Goal: Transaction & Acquisition: Purchase product/service

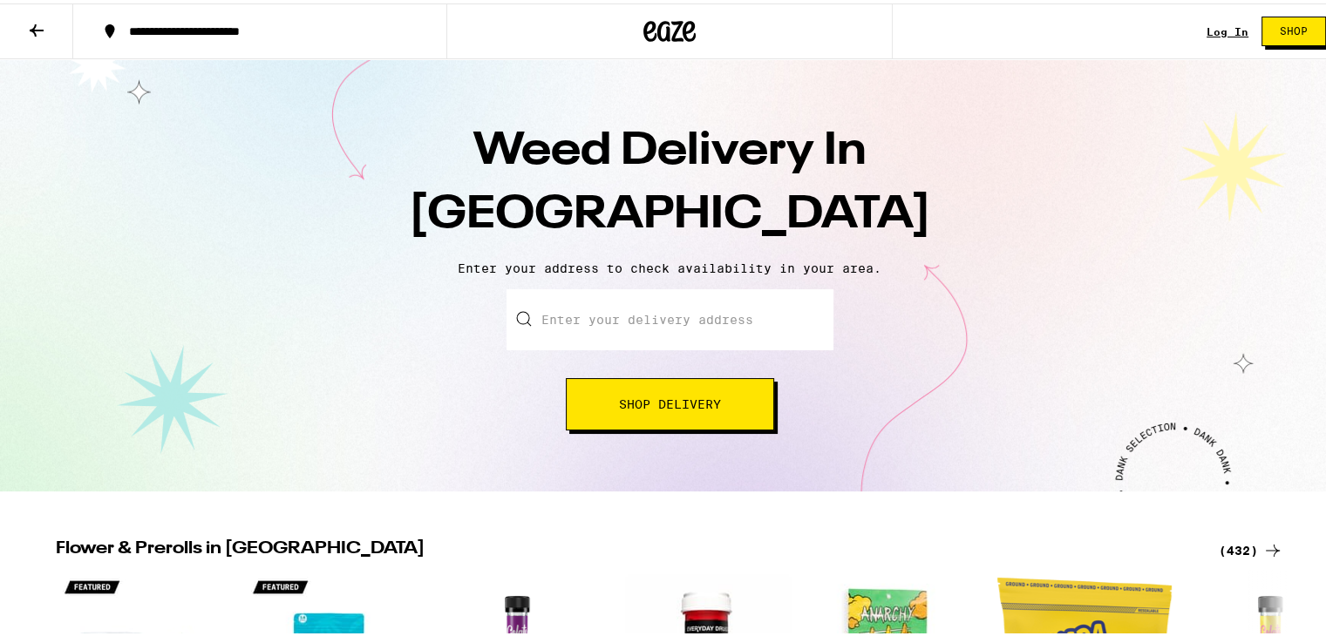
click at [645, 319] on input "Enter your delivery address" at bounding box center [669, 316] width 327 height 61
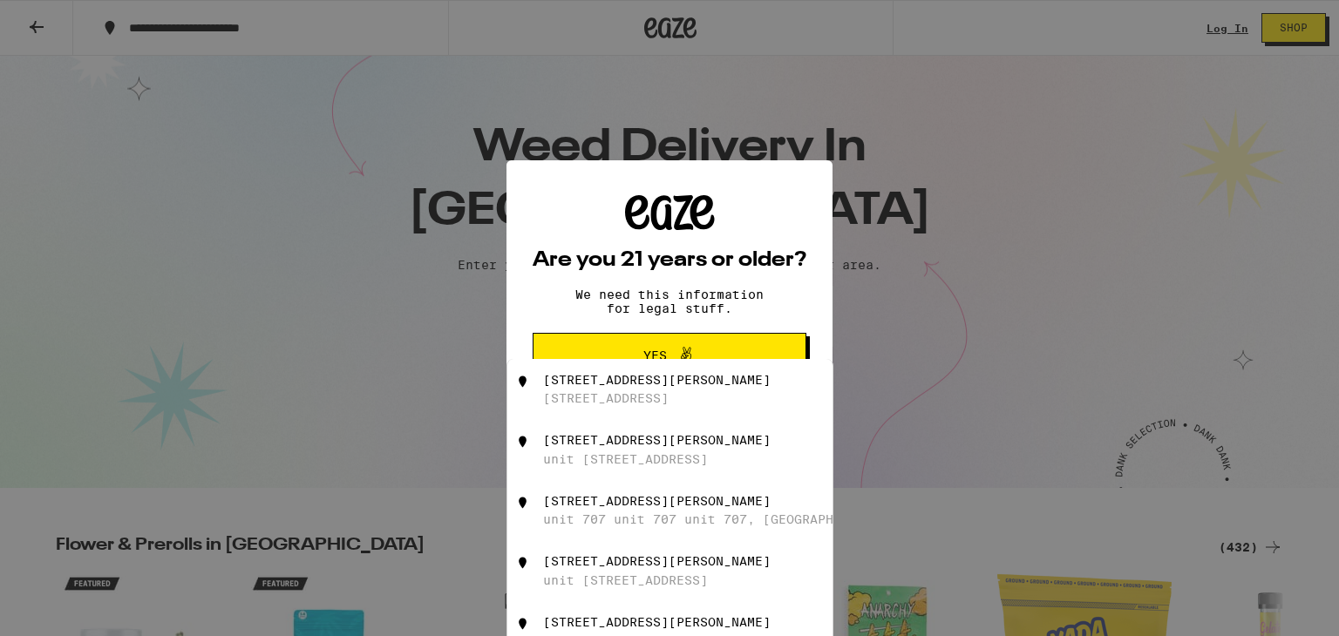
click at [660, 402] on div "[STREET_ADDRESS]" at bounding box center [606, 398] width 126 height 14
type input "[STREET_ADDRESS][PERSON_NAME]"
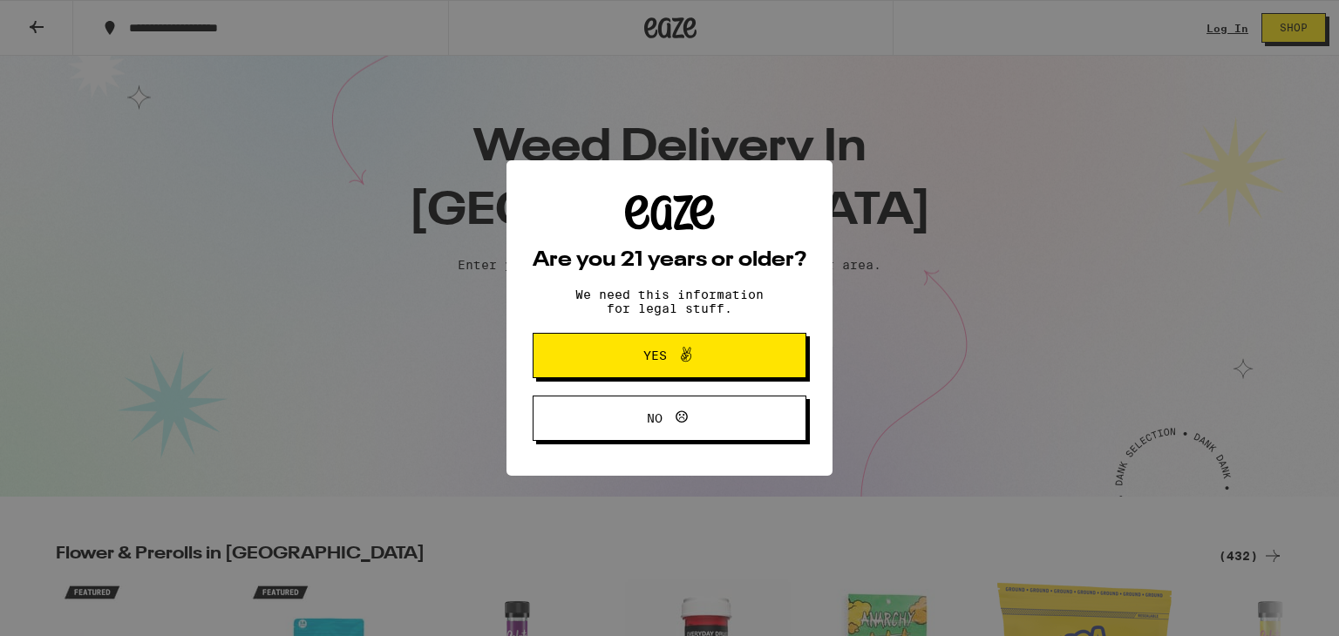
click at [660, 356] on span "Yes" at bounding box center [655, 355] width 24 height 12
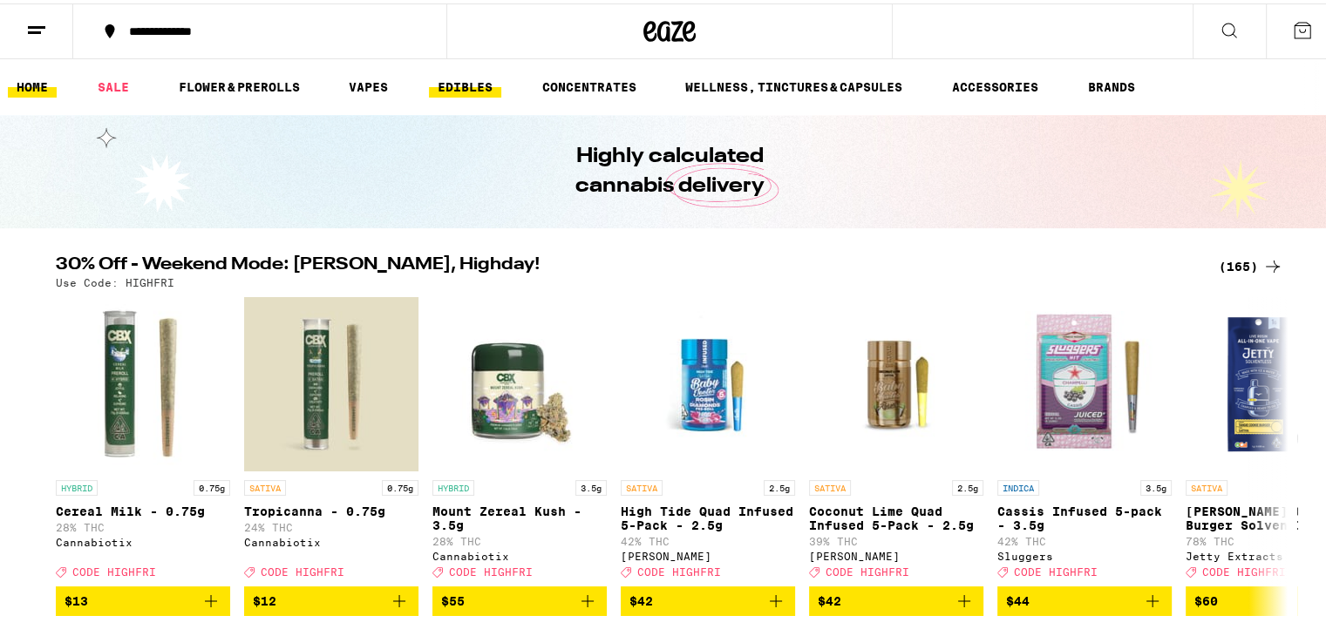
click at [460, 89] on link "EDIBLES" at bounding box center [465, 83] width 72 height 21
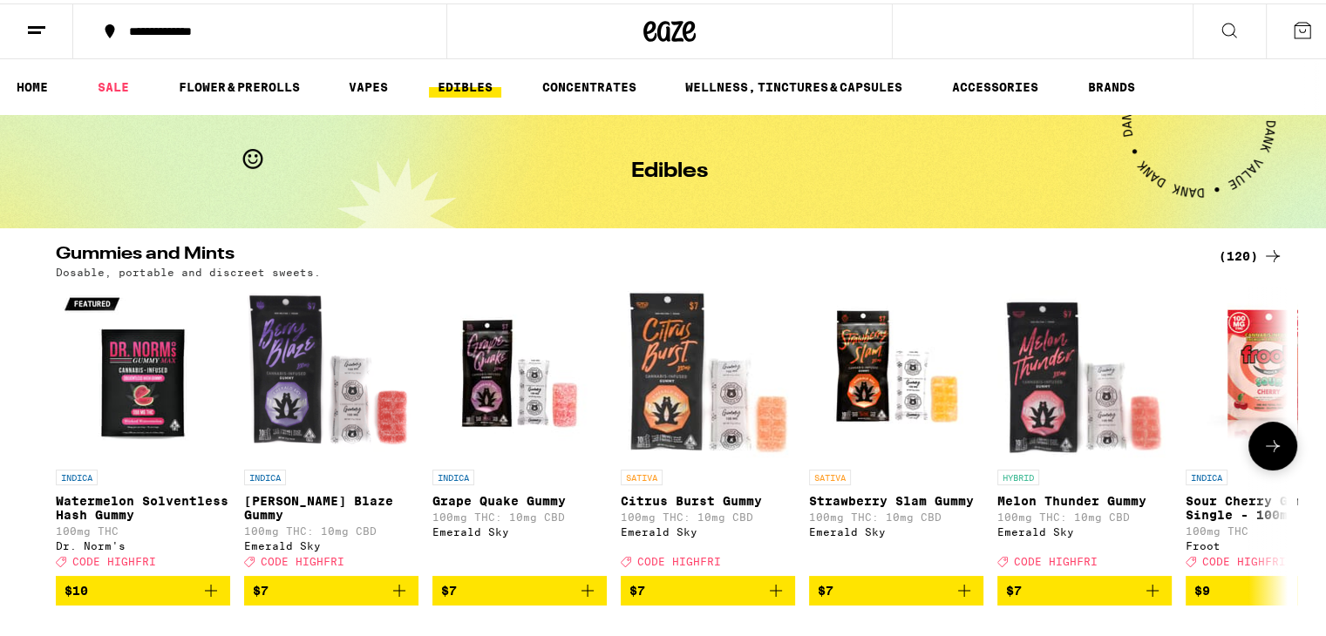
click at [1277, 452] on button at bounding box center [1272, 442] width 49 height 49
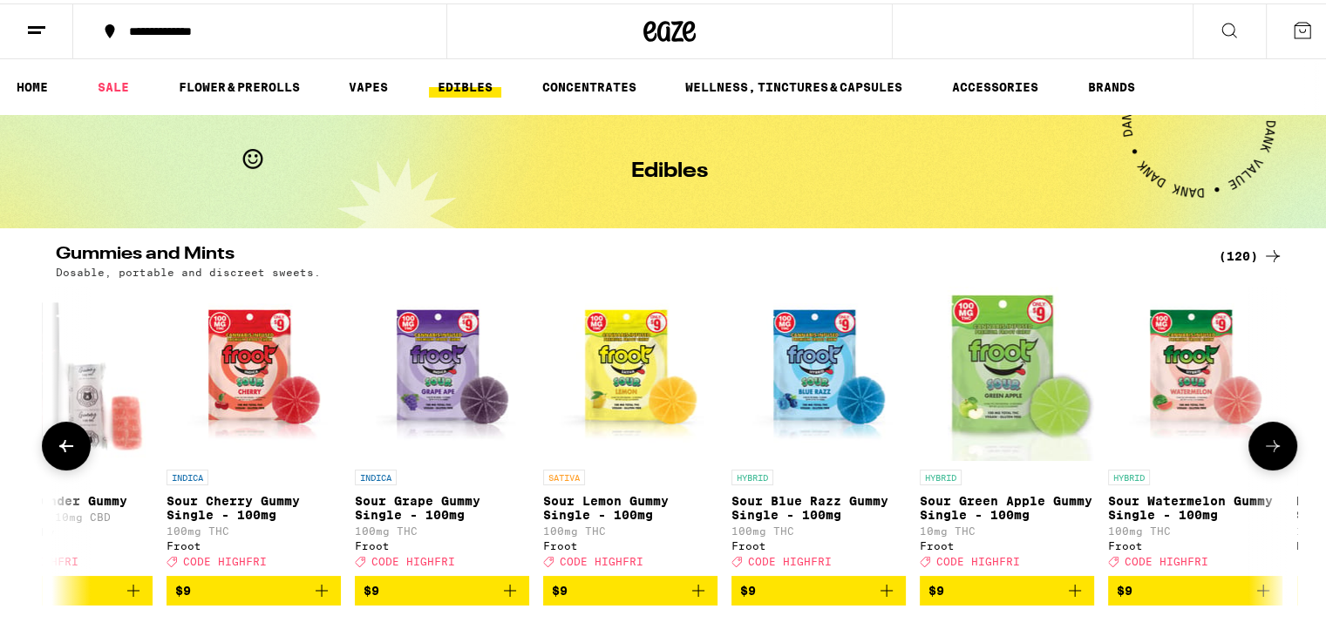
scroll to position [0, 1037]
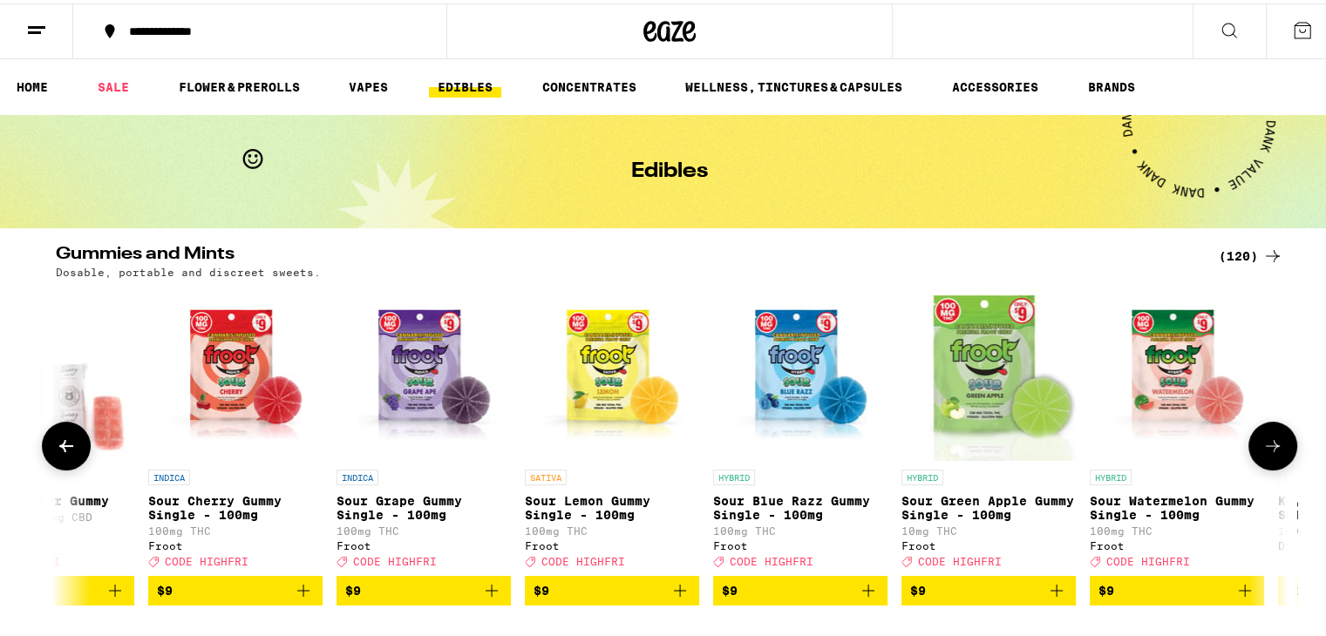
click at [1276, 453] on button at bounding box center [1272, 442] width 49 height 49
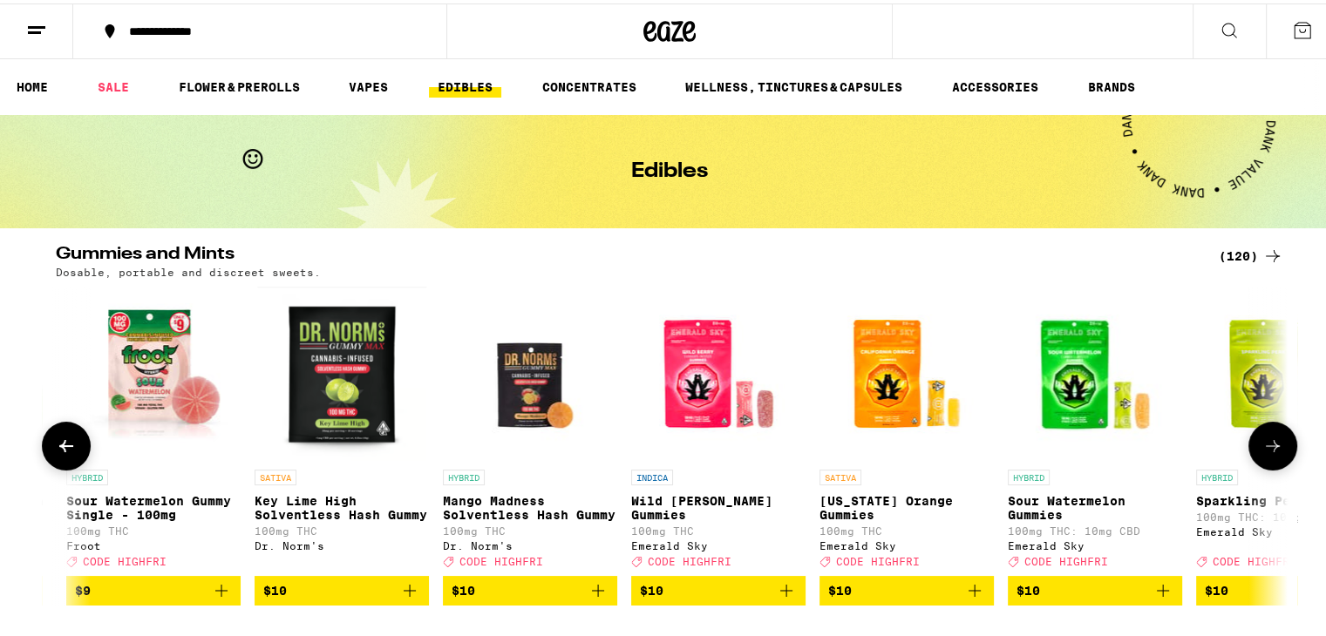
scroll to position [0, 2074]
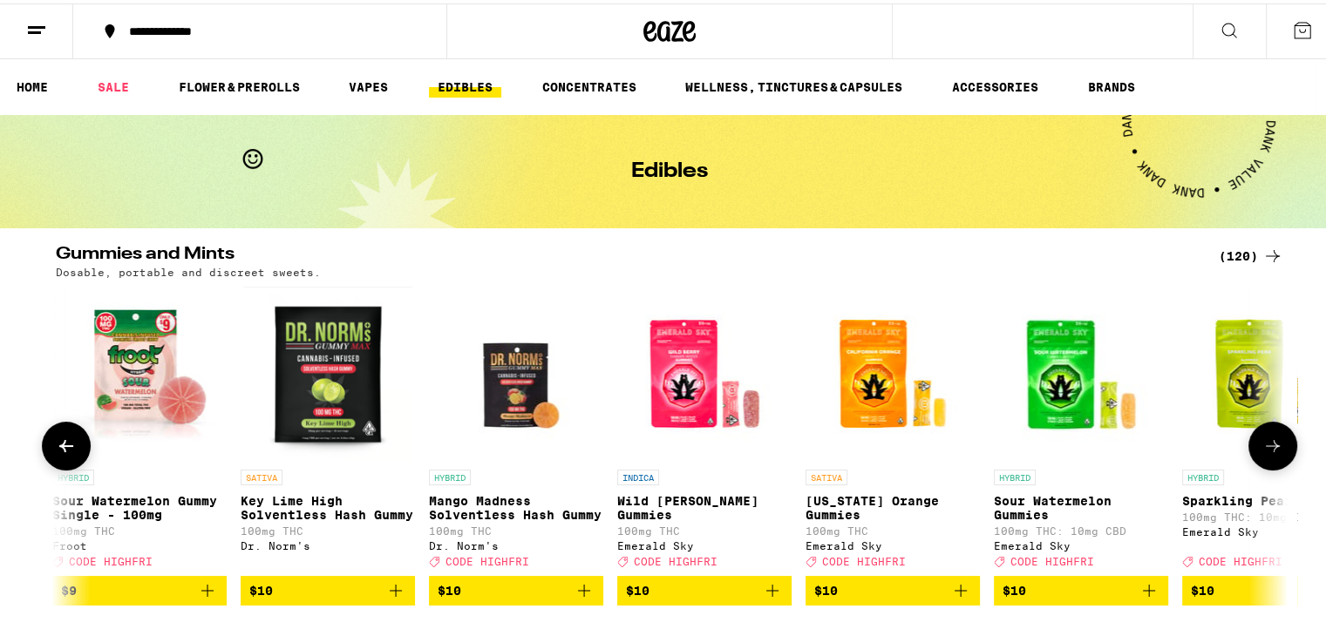
click at [1276, 453] on button at bounding box center [1272, 442] width 49 height 49
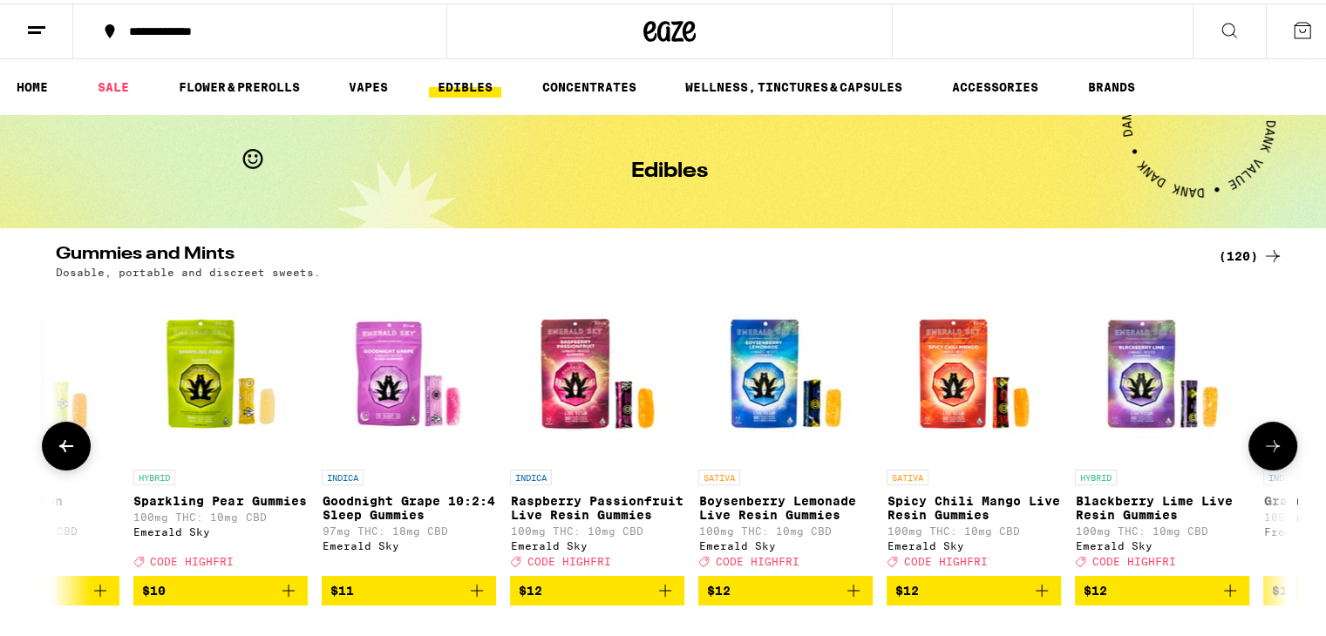
scroll to position [0, 3124]
click at [1276, 453] on button at bounding box center [1272, 442] width 49 height 49
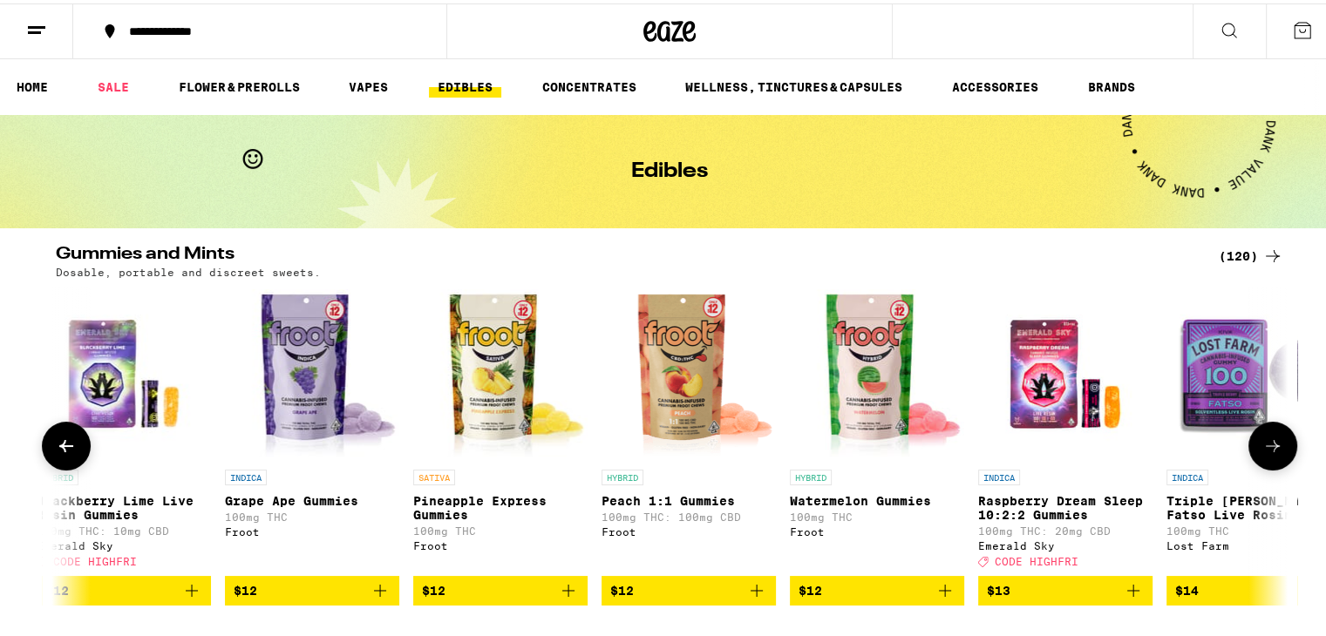
click at [1276, 453] on button at bounding box center [1272, 442] width 49 height 49
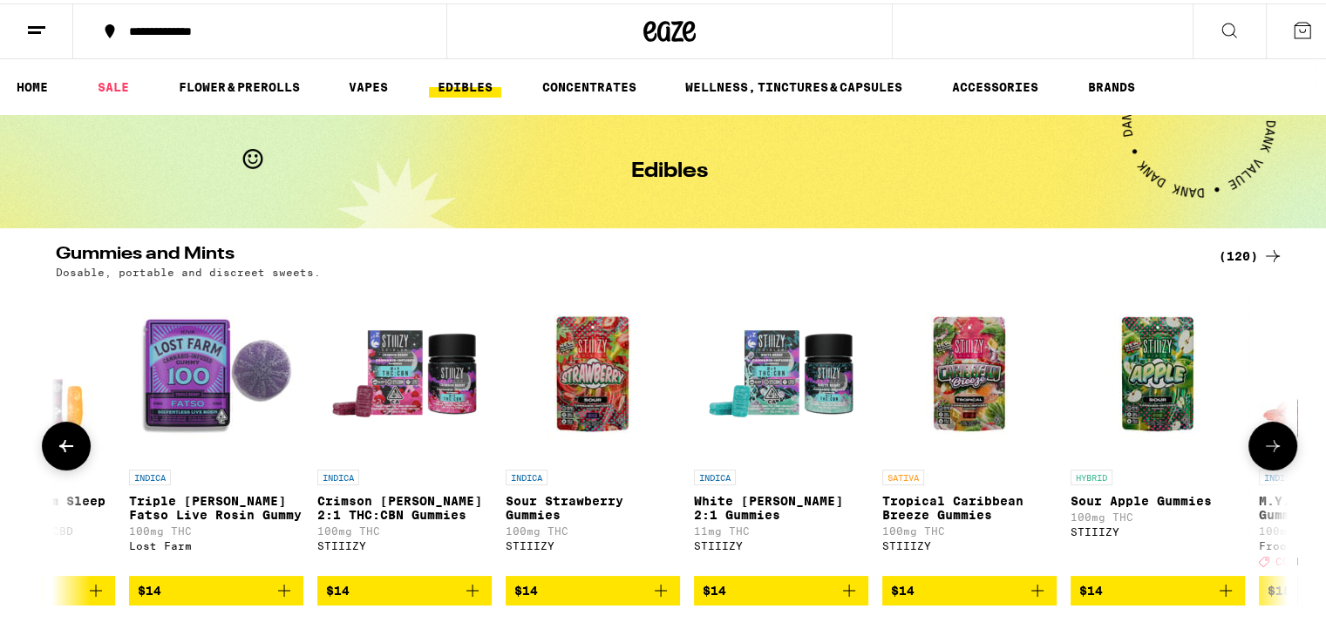
click at [1275, 453] on icon at bounding box center [1272, 442] width 21 height 21
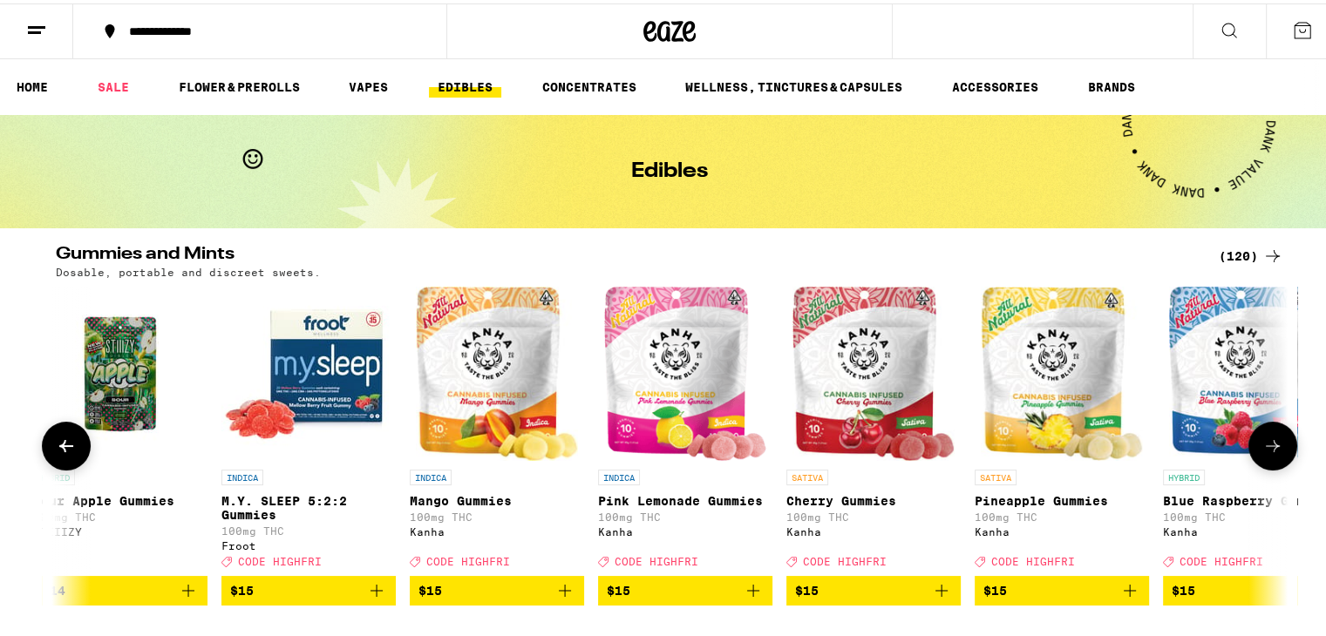
scroll to position [0, 6236]
click at [1275, 453] on icon at bounding box center [1272, 442] width 21 height 21
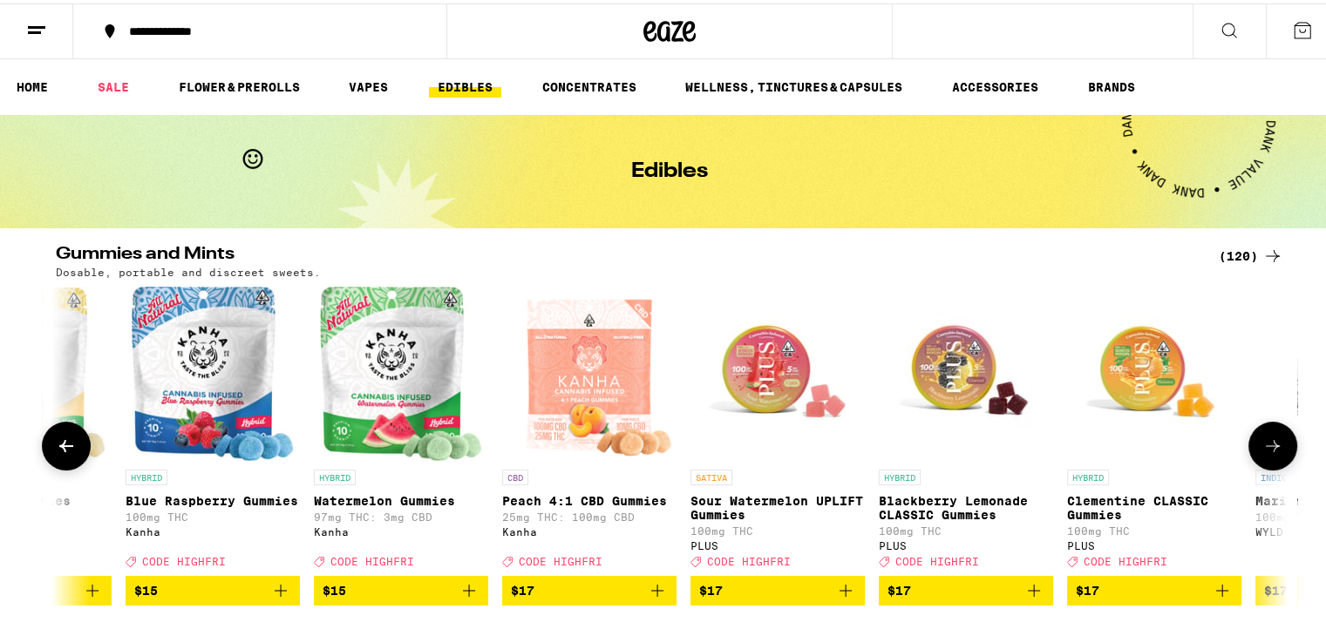
scroll to position [0, 7273]
click at [73, 454] on button at bounding box center [66, 442] width 49 height 49
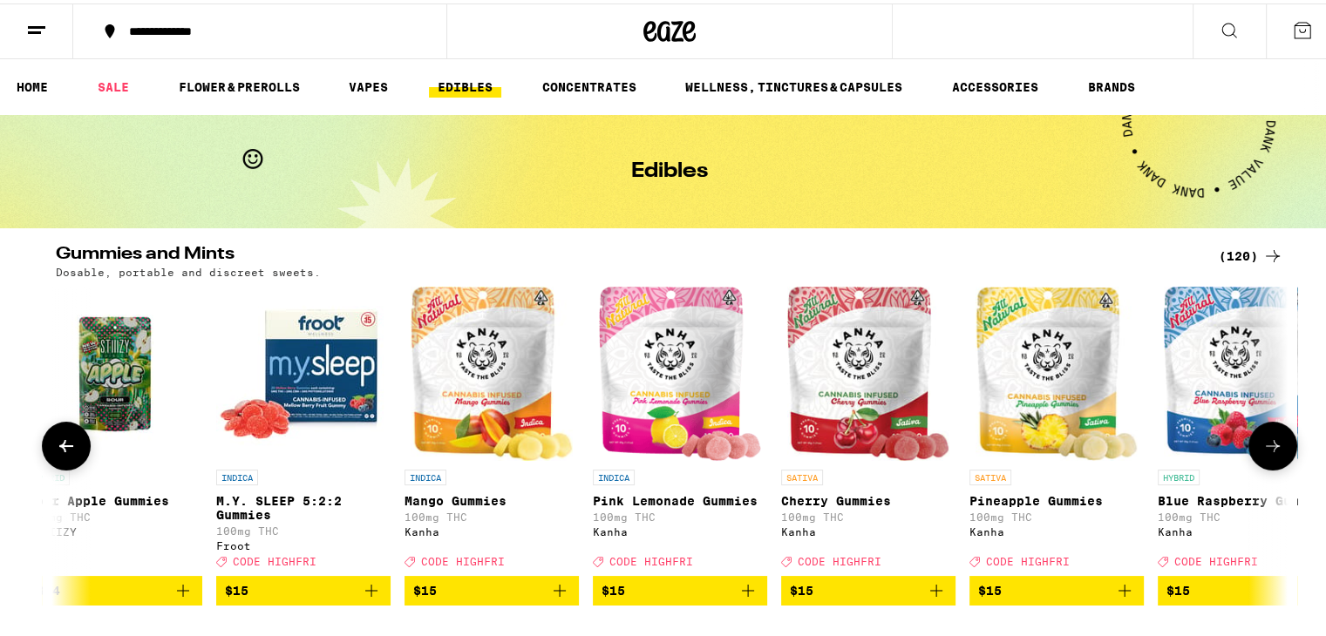
scroll to position [0, 6237]
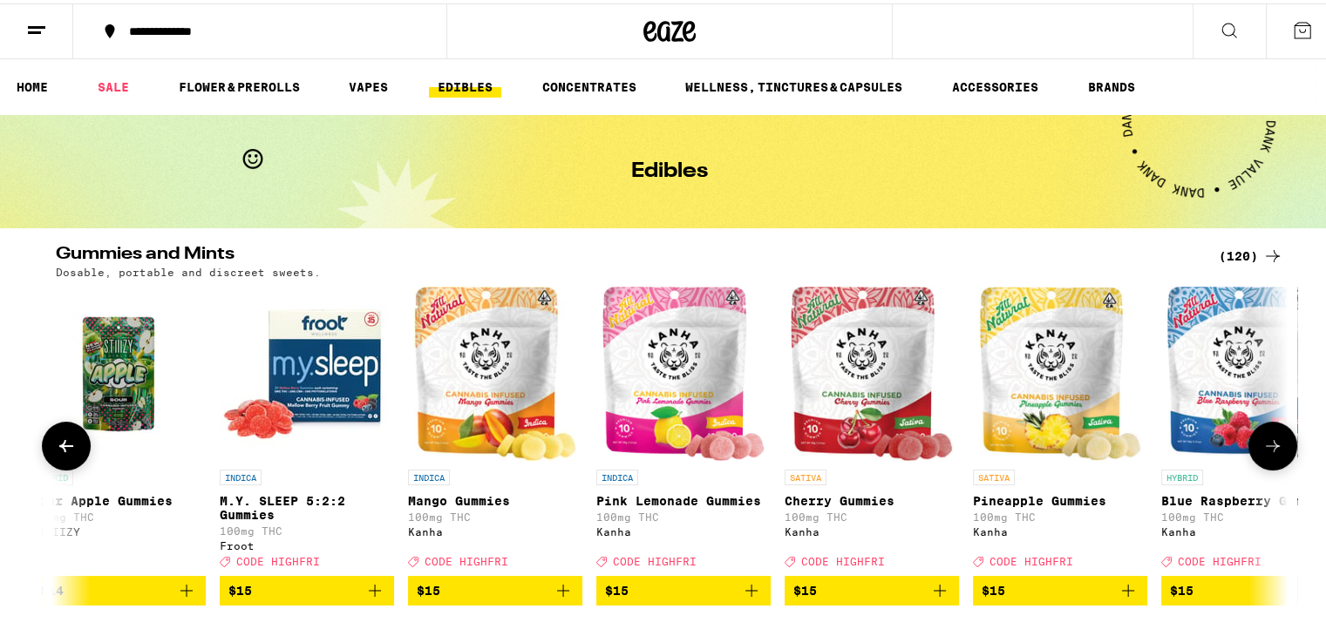
click at [498, 380] on img "Open page for Mango Gummies from Kanha" at bounding box center [495, 370] width 163 height 174
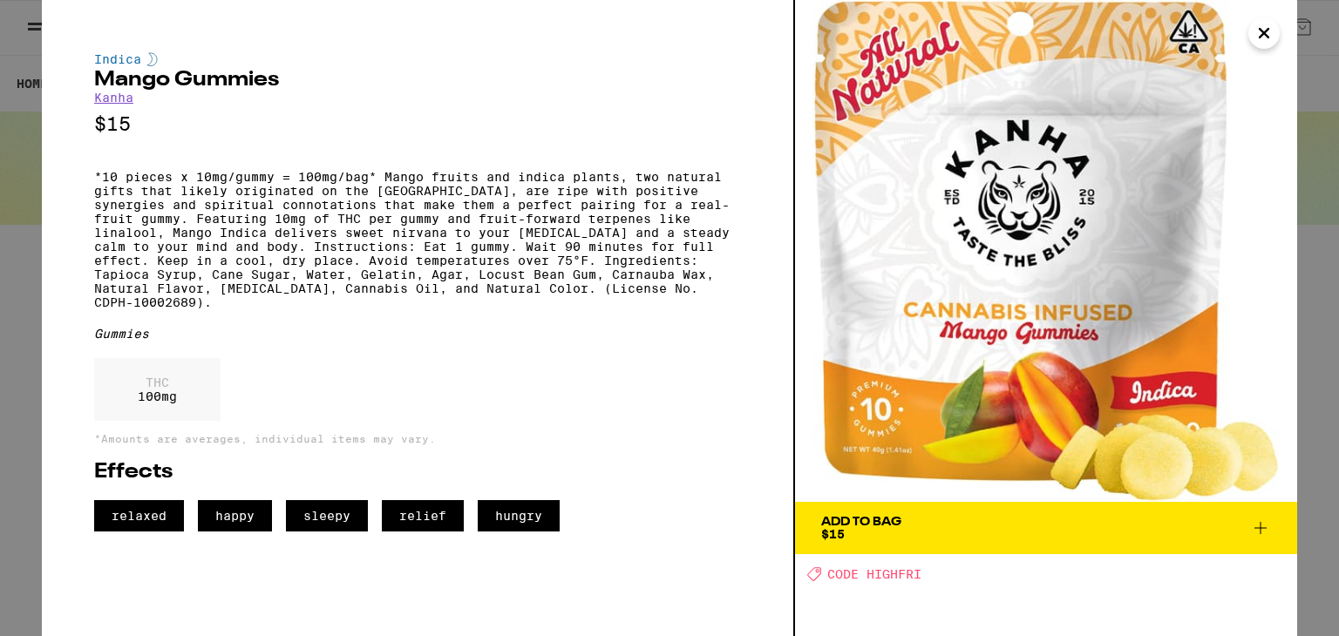
click at [1153, 536] on span "Add To Bag $15" at bounding box center [1046, 528] width 450 height 24
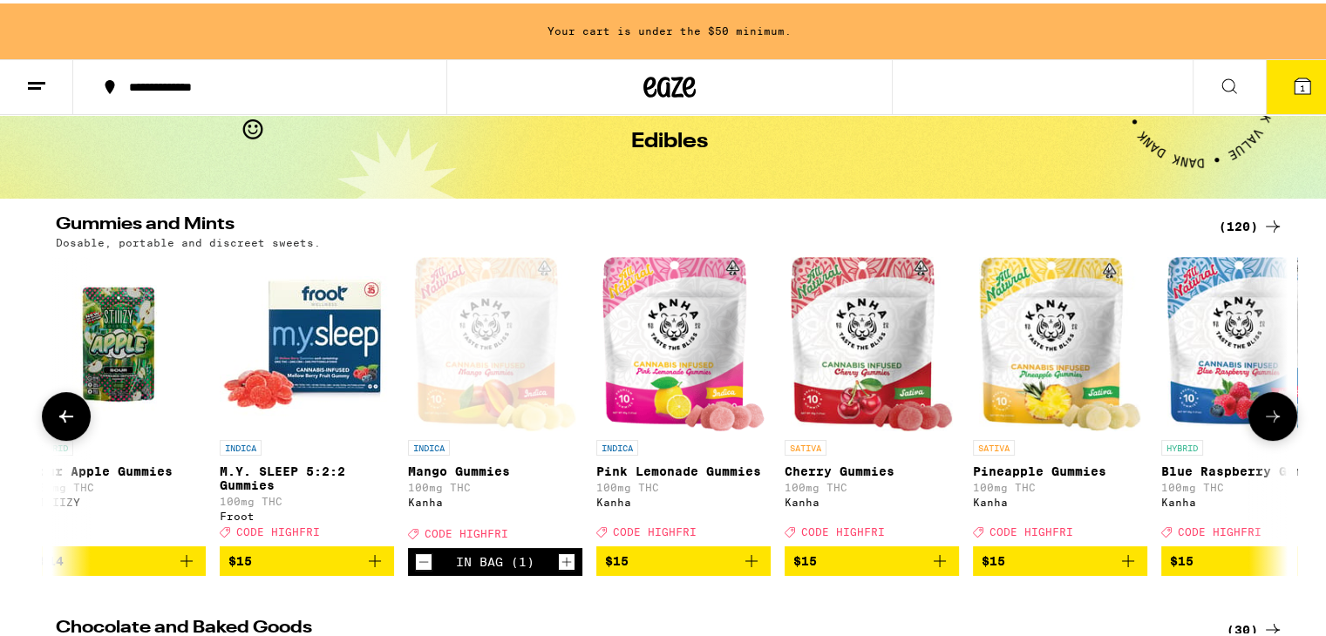
scroll to position [87, 0]
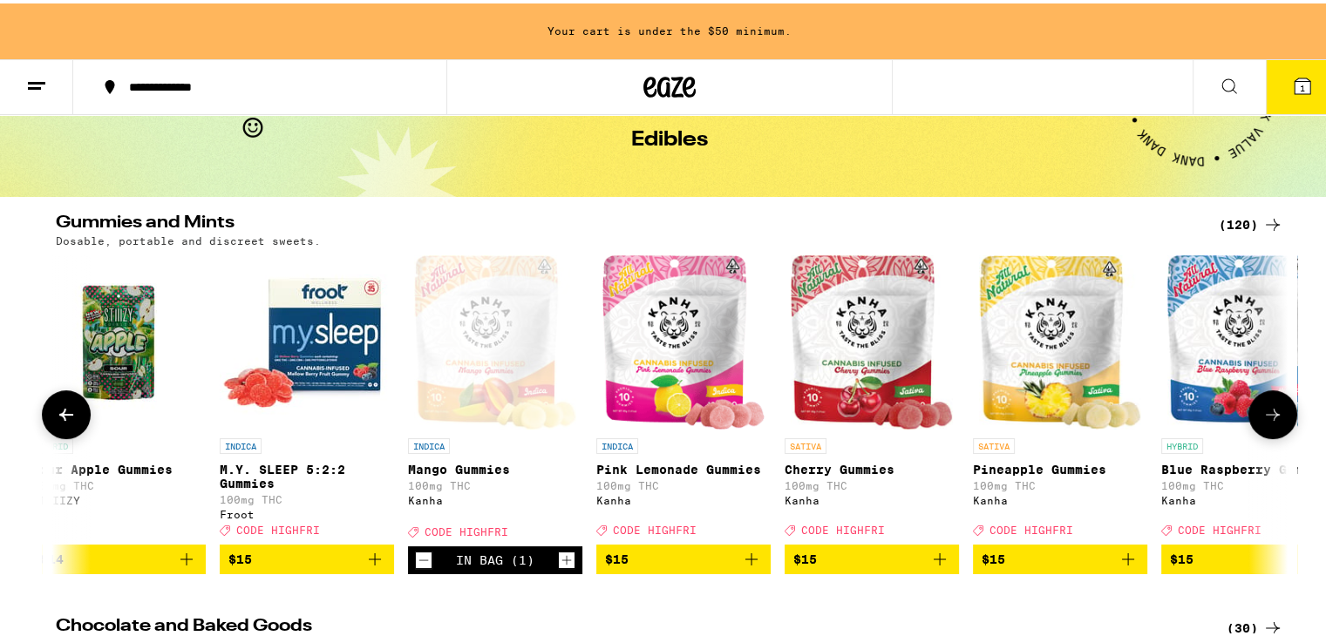
click at [1286, 426] on button at bounding box center [1272, 411] width 49 height 49
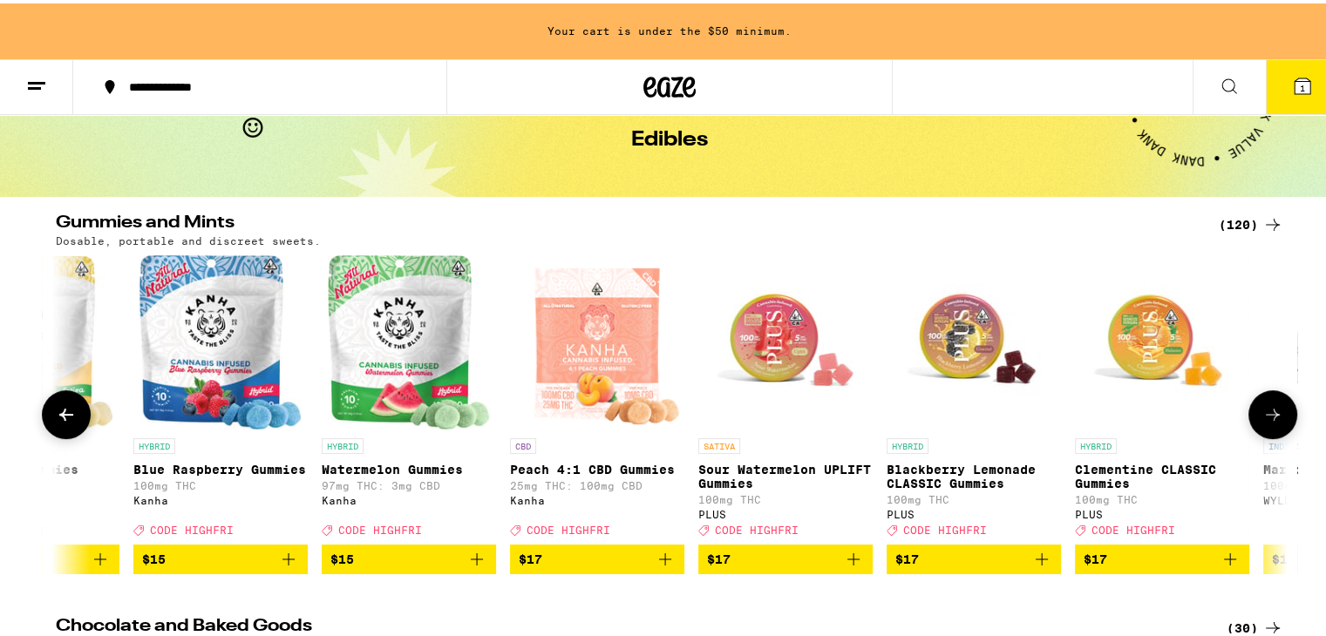
scroll to position [0, 7274]
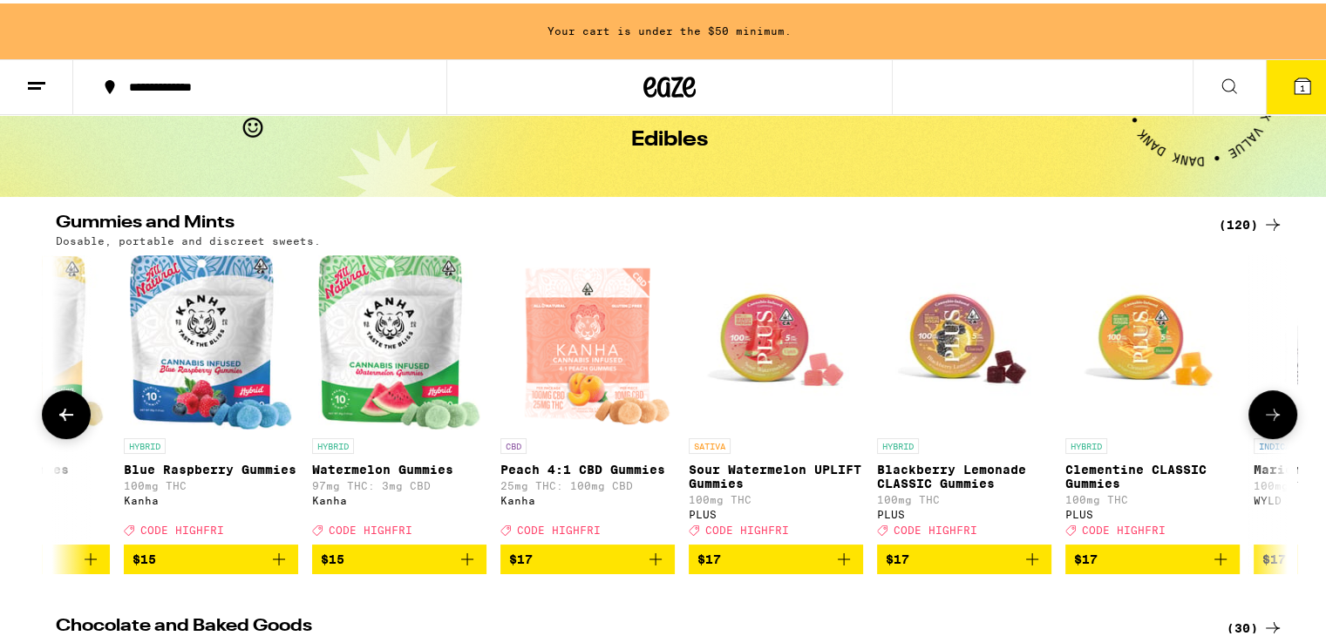
click at [394, 332] on img "Open page for Watermelon Gummies from Kanha" at bounding box center [399, 339] width 163 height 174
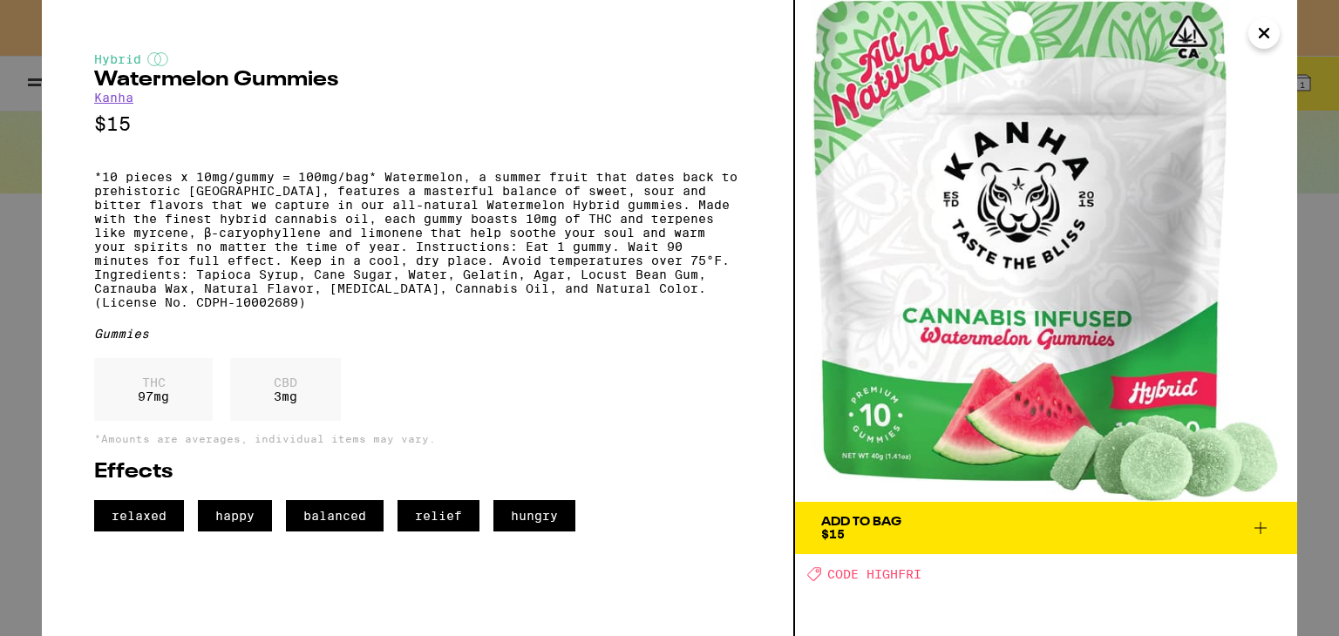
click at [1047, 524] on span "Add To Bag $15" at bounding box center [1046, 528] width 450 height 24
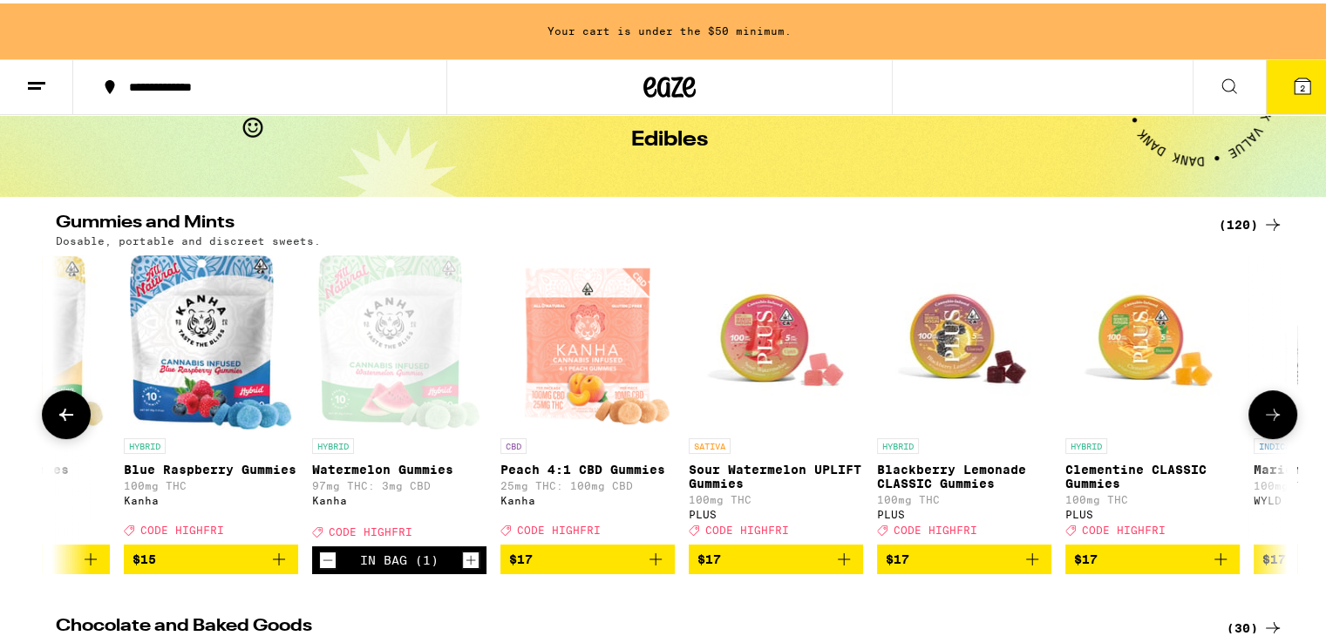
click at [1266, 422] on icon at bounding box center [1272, 411] width 21 height 21
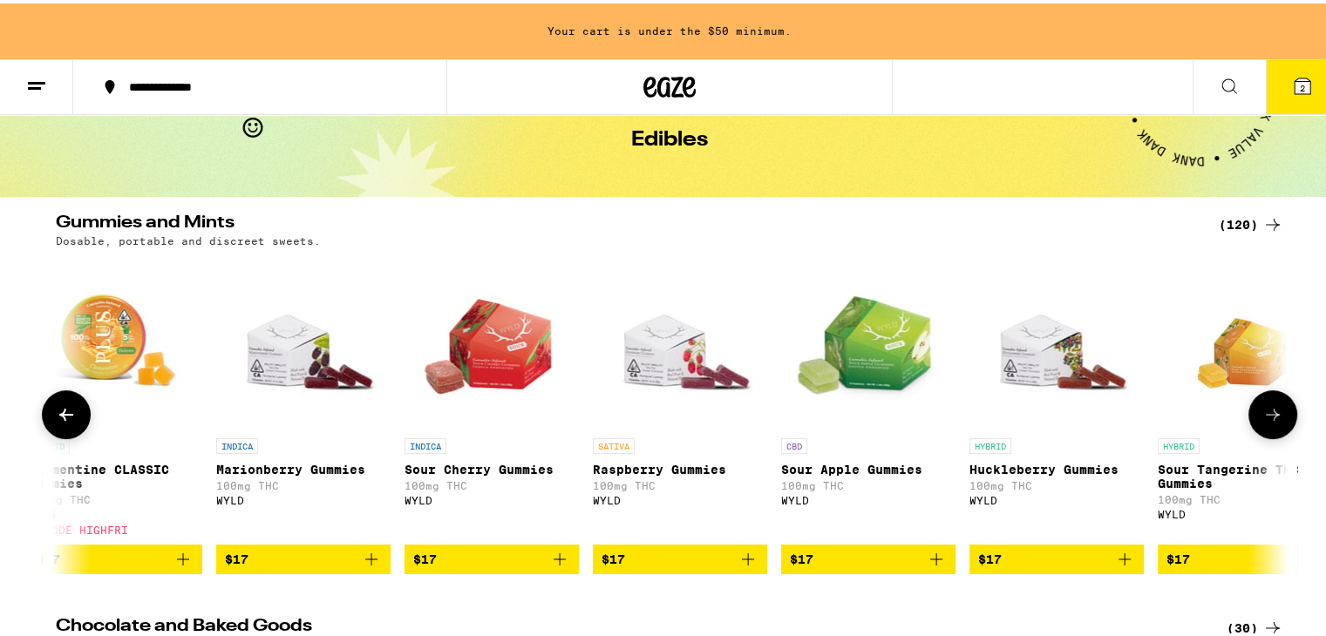
click at [1269, 417] on icon at bounding box center [1273, 411] width 14 height 12
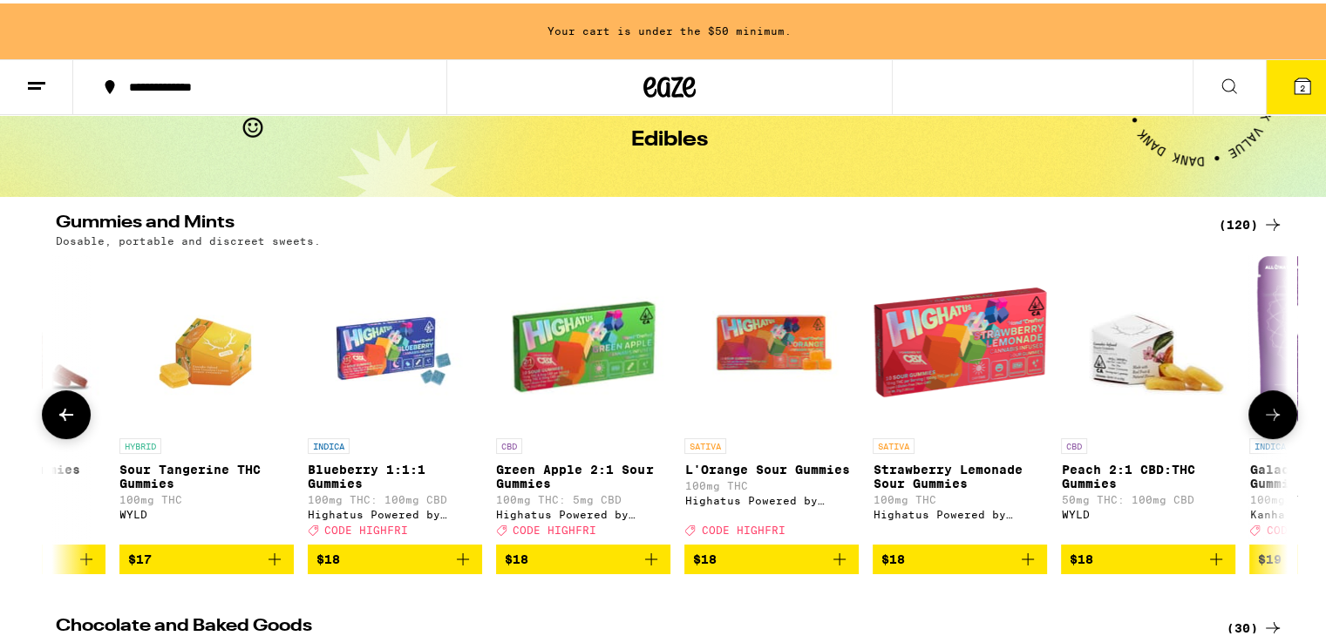
click at [1269, 417] on icon at bounding box center [1273, 411] width 14 height 12
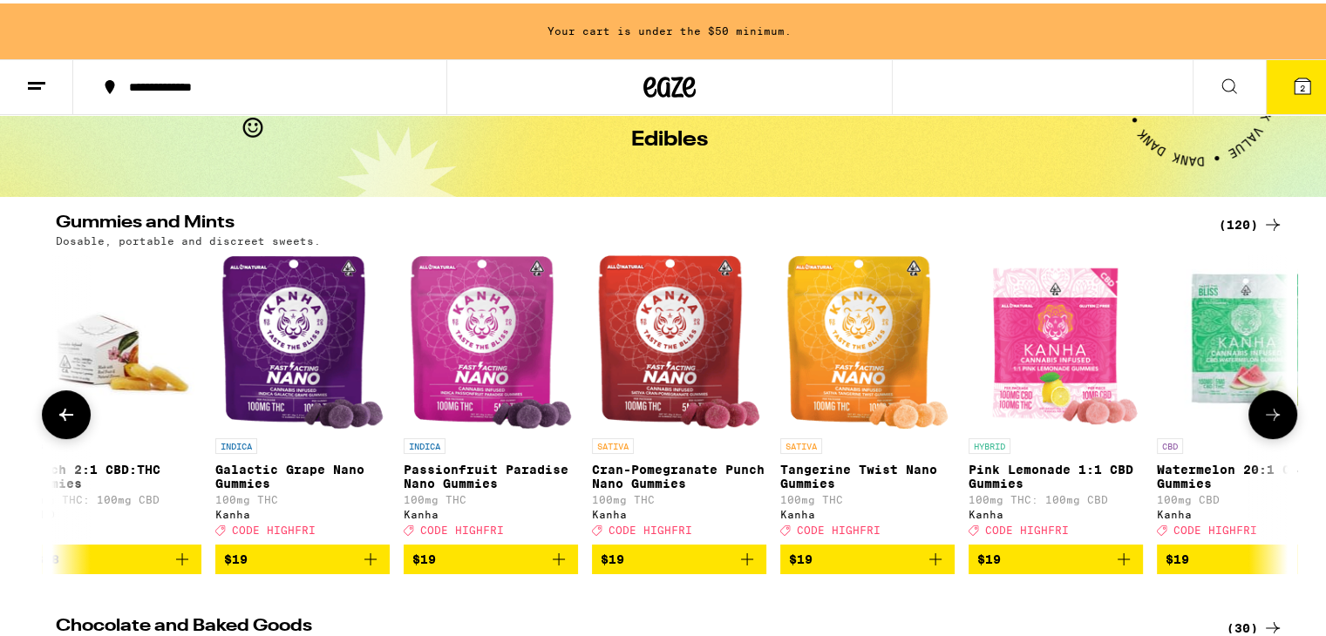
scroll to position [0, 10386]
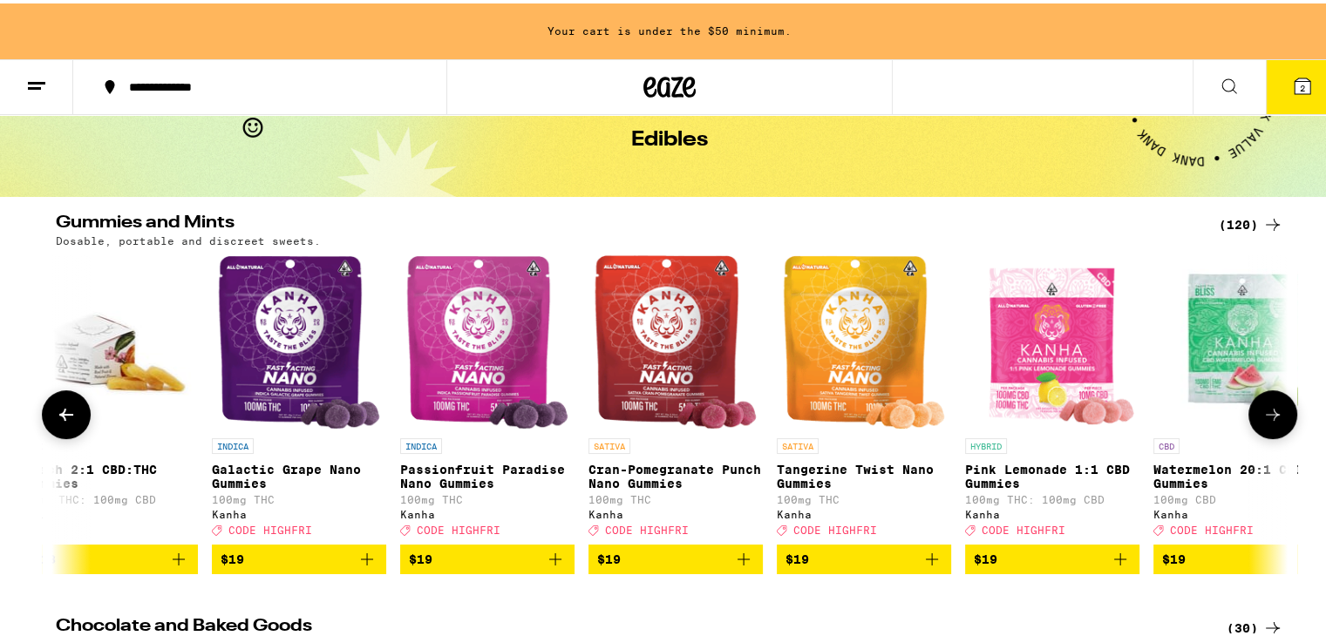
click at [451, 324] on img "Open page for Passionfruit Paradise Nano Gummies from Kanha" at bounding box center [487, 339] width 163 height 174
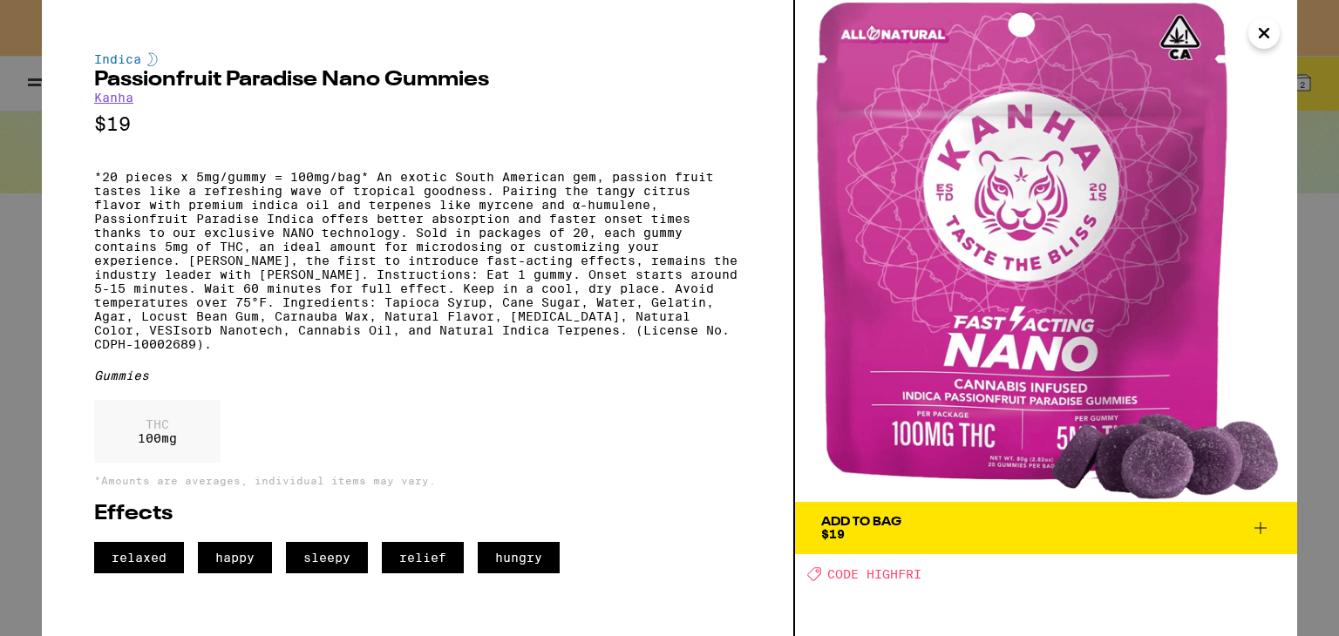
click at [936, 530] on span "Add To Bag $19" at bounding box center [1046, 528] width 450 height 24
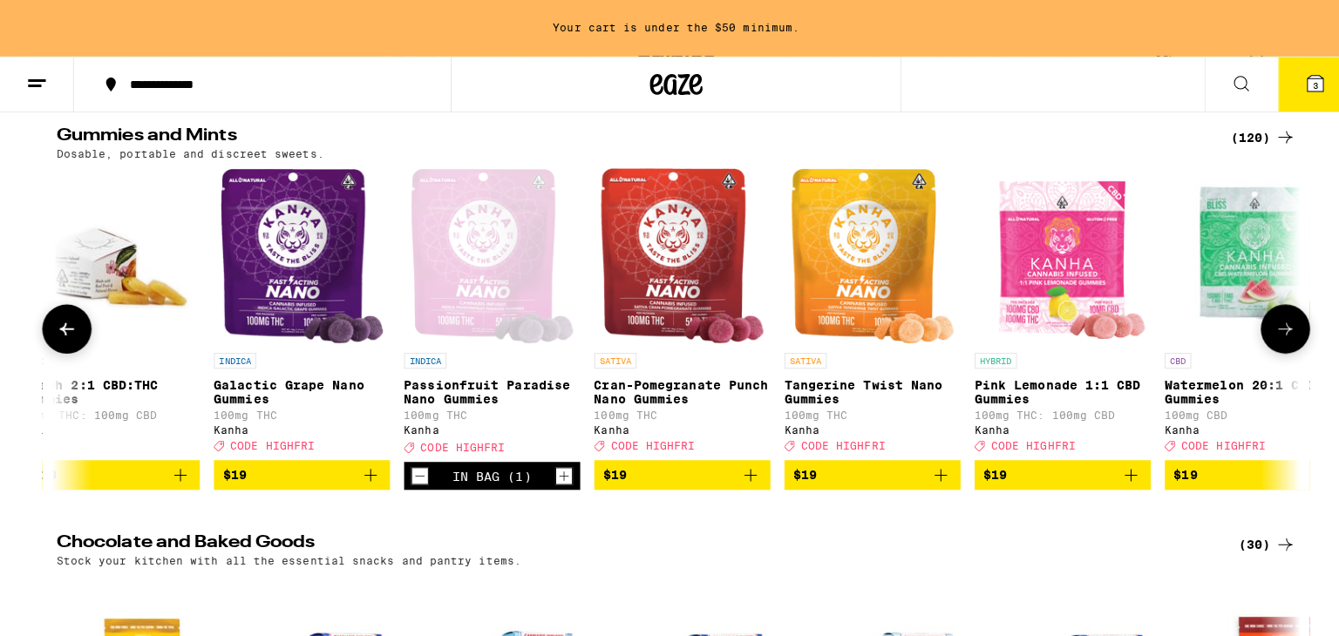
scroll to position [174, 0]
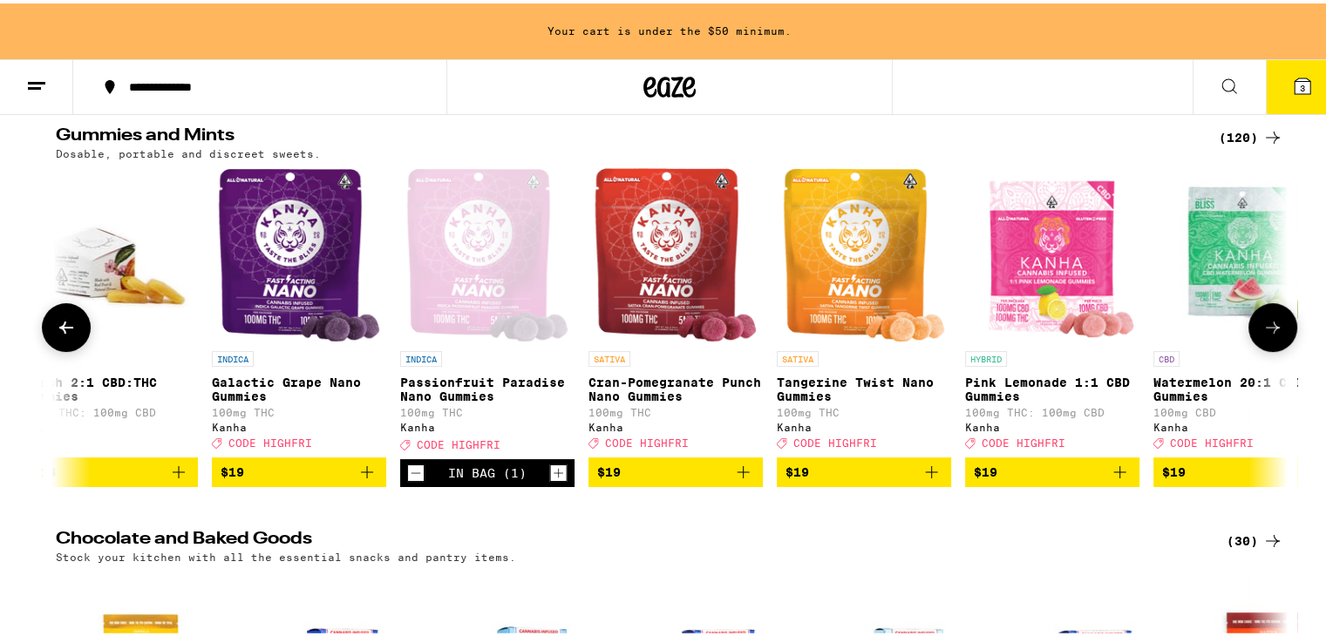
click at [308, 265] on img "Open page for Galactic Grape Nano Gummies from Kanha" at bounding box center [299, 252] width 163 height 174
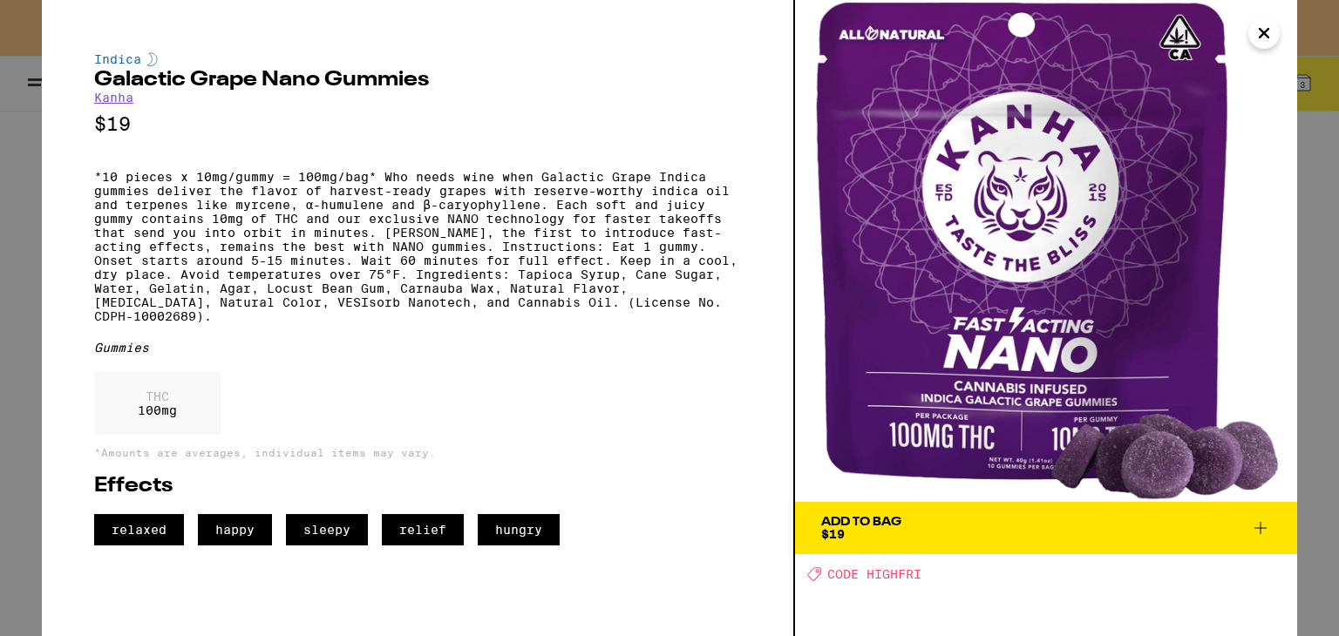
click at [1007, 537] on span "Add To Bag $19" at bounding box center [1046, 528] width 450 height 24
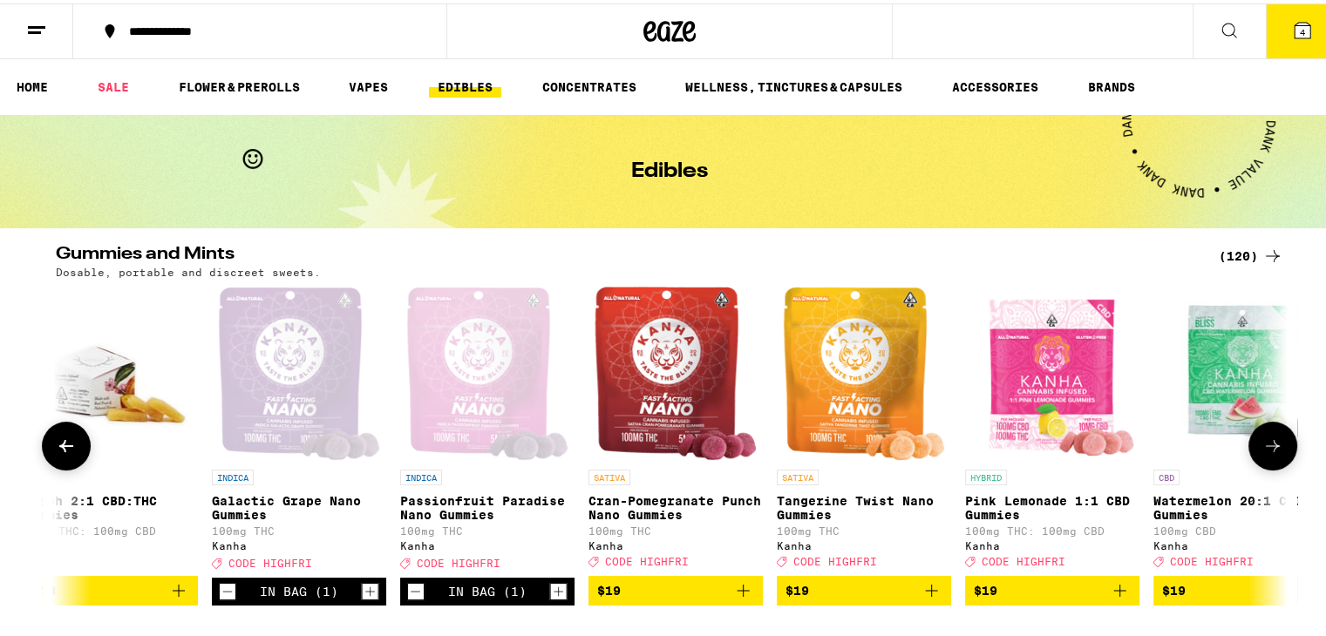
click at [1260, 438] on button at bounding box center [1272, 442] width 49 height 49
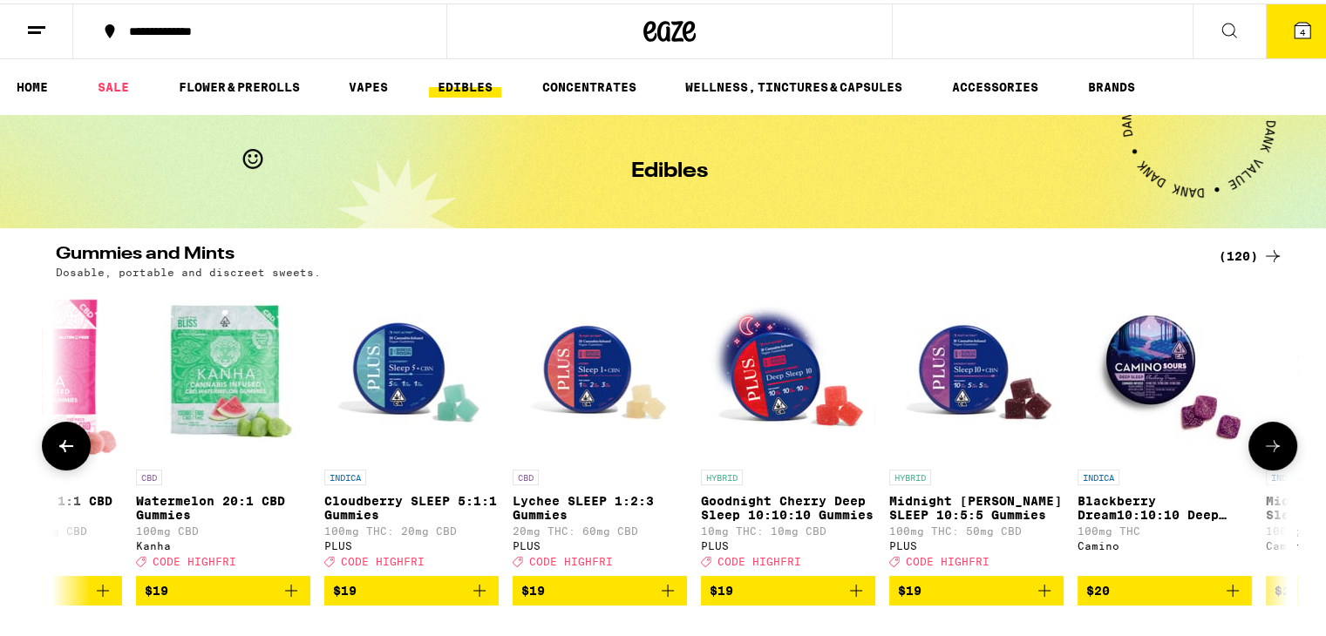
scroll to position [0, 11424]
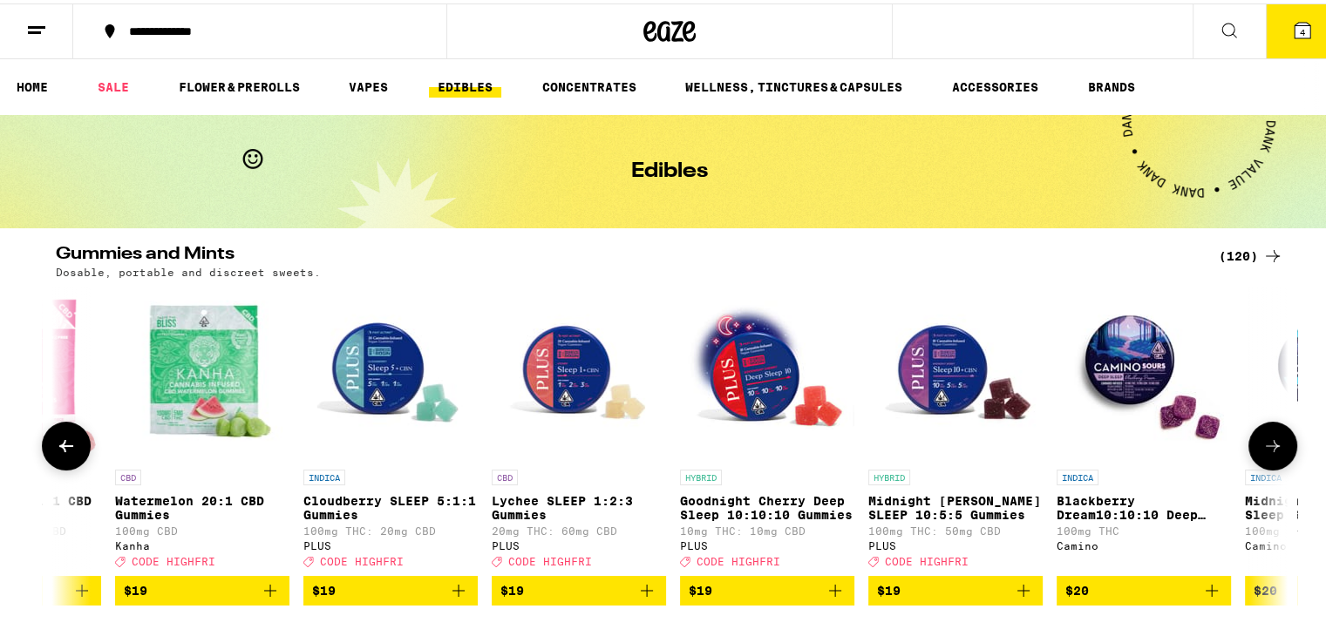
click at [1274, 453] on icon at bounding box center [1272, 442] width 21 height 21
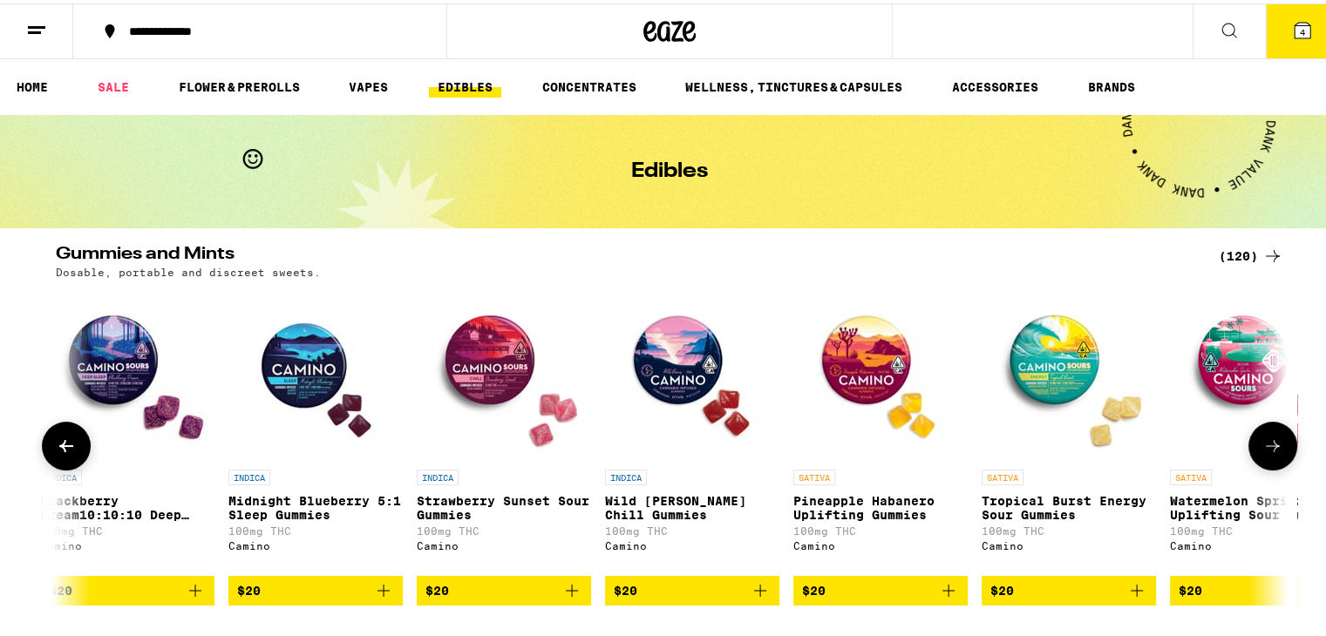
scroll to position [0, 12462]
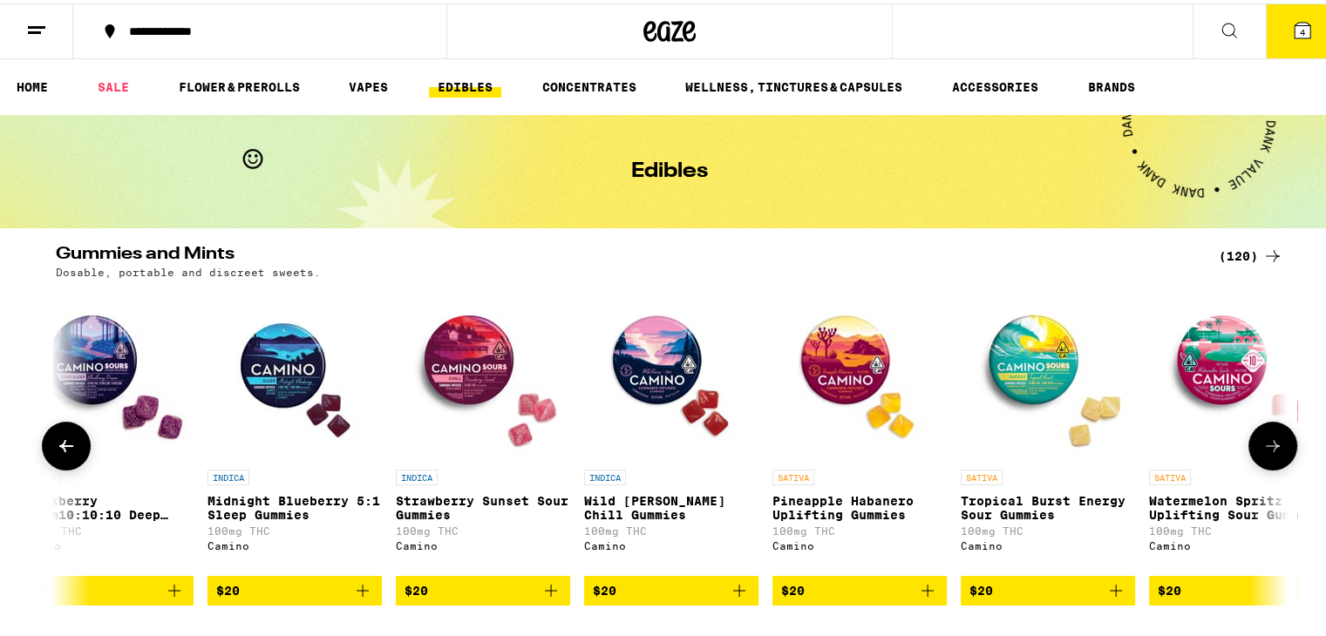
click at [1250, 449] on button at bounding box center [1272, 442] width 49 height 49
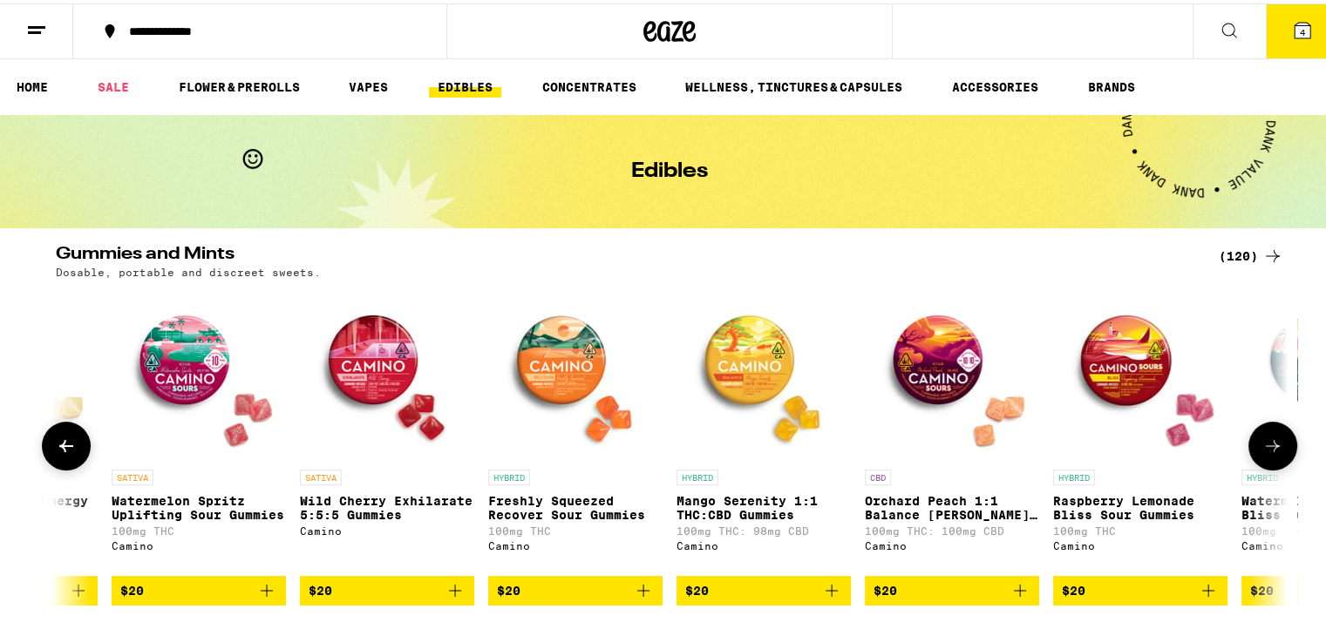
click at [1250, 449] on button at bounding box center [1272, 442] width 49 height 49
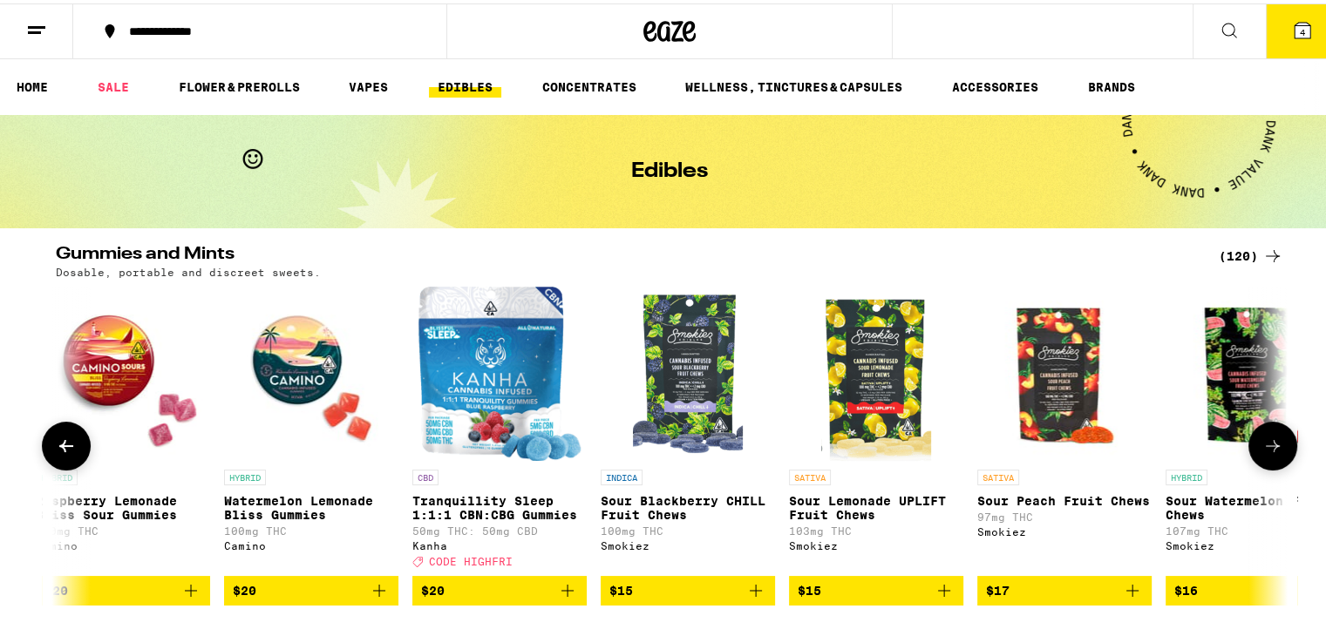
scroll to position [0, 14537]
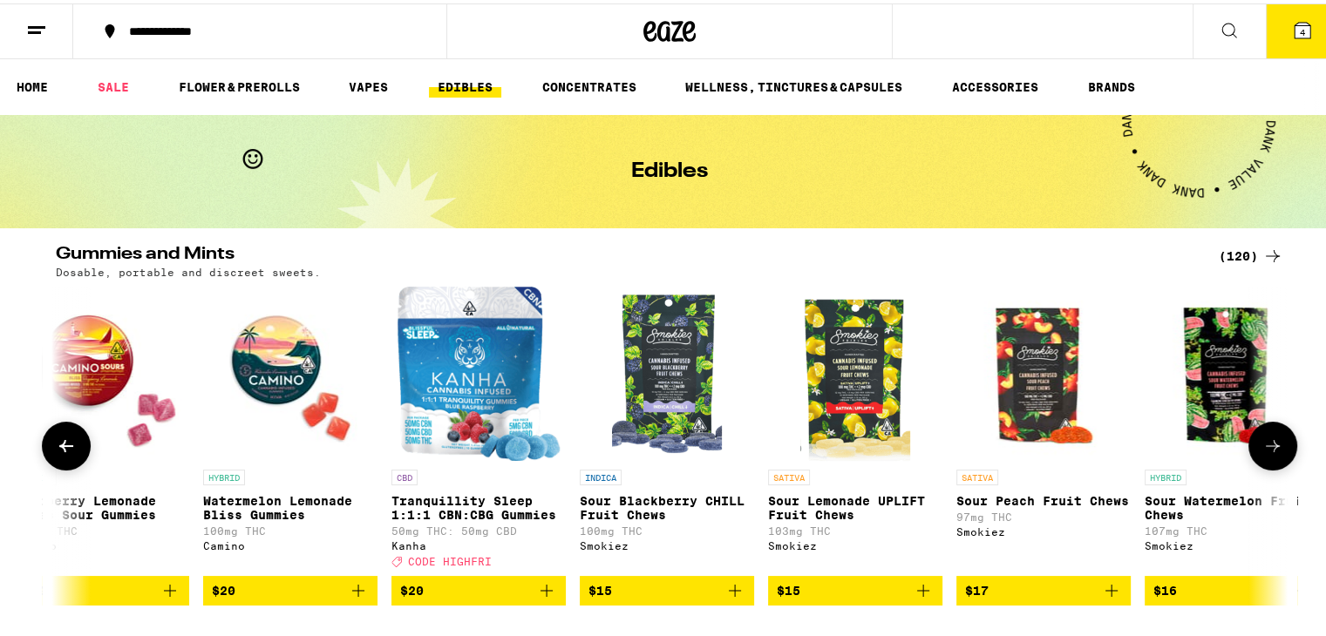
click at [1248, 446] on button at bounding box center [1272, 442] width 49 height 49
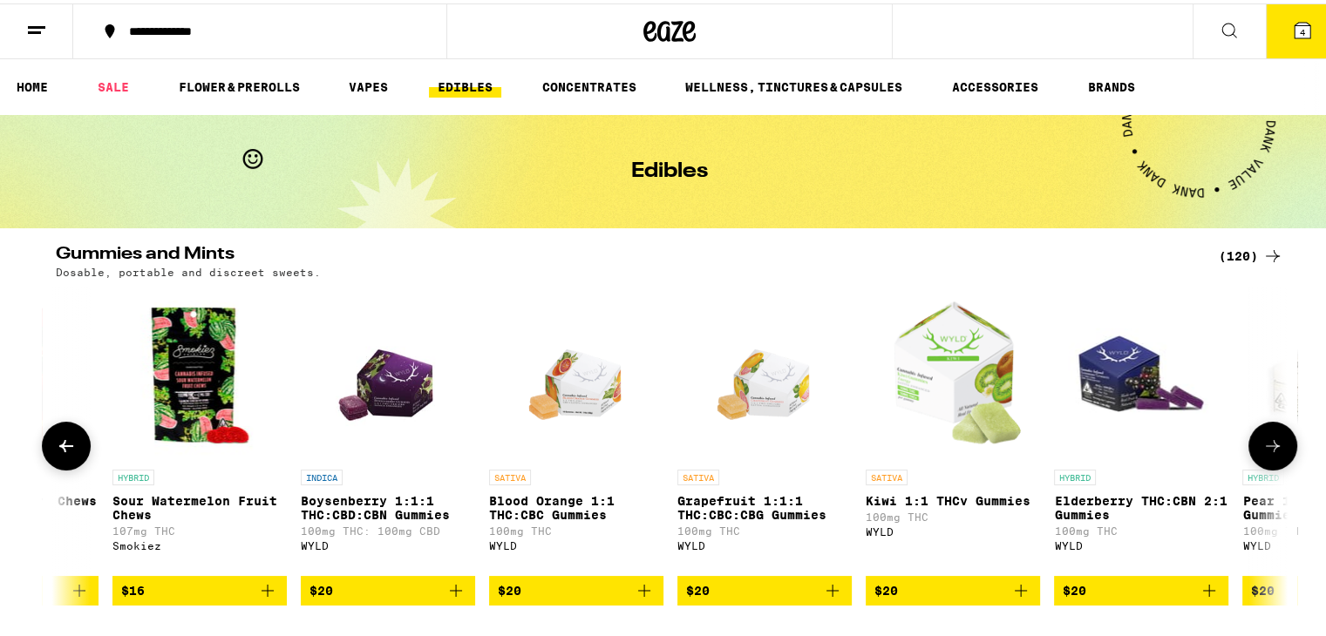
scroll to position [0, 15574]
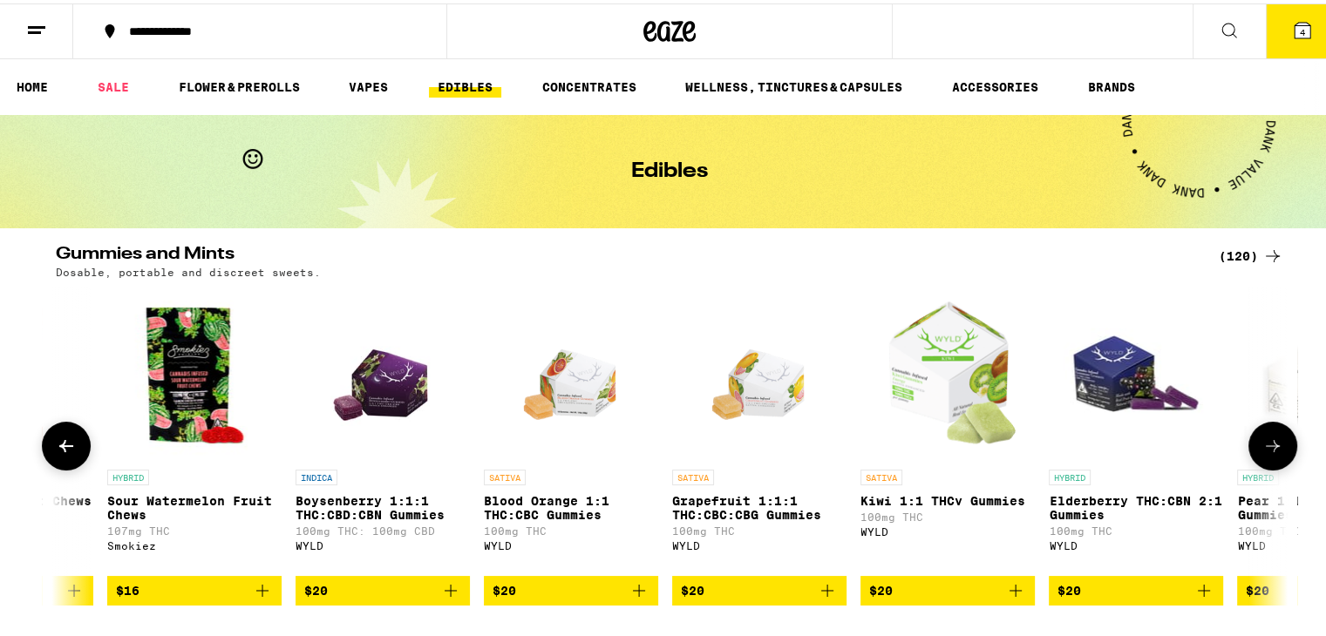
click at [77, 465] on button at bounding box center [66, 442] width 49 height 49
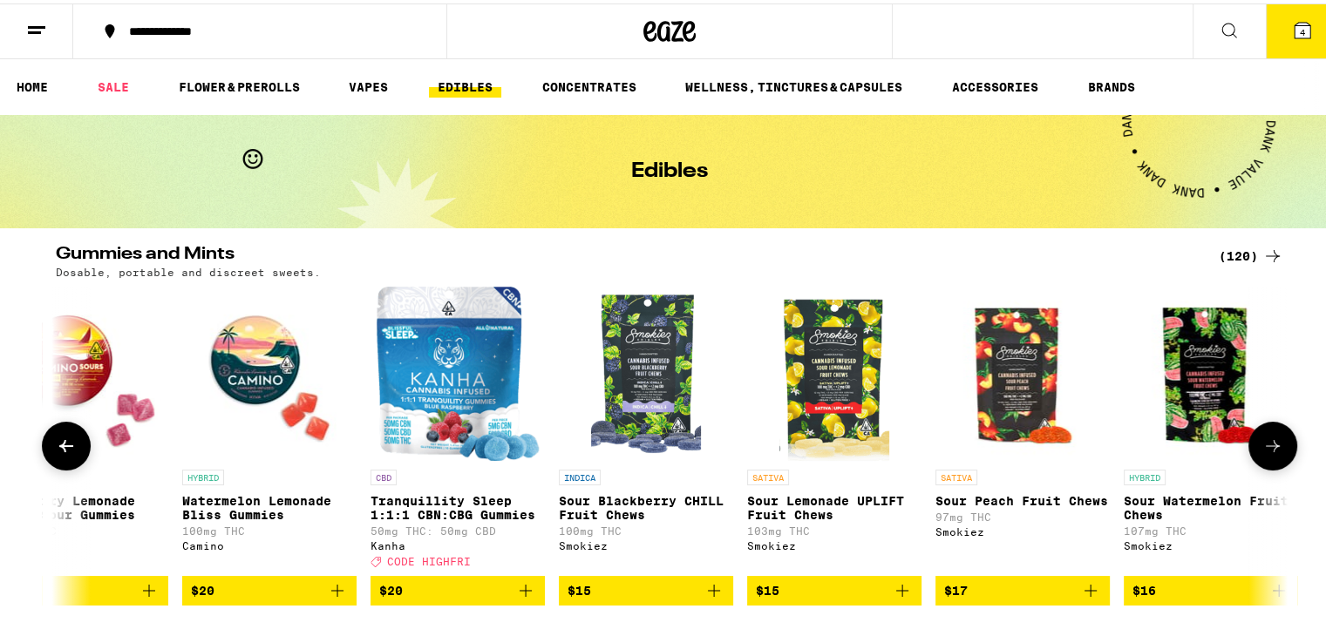
scroll to position [0, 14538]
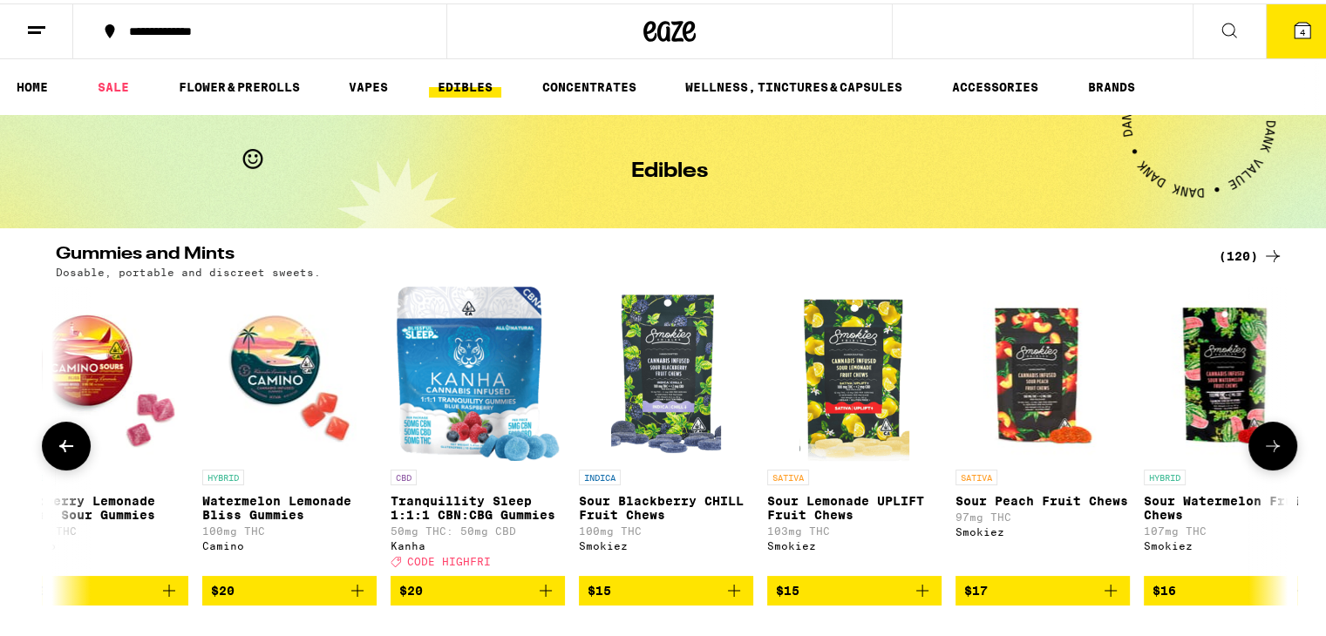
click at [53, 463] on button at bounding box center [66, 442] width 49 height 49
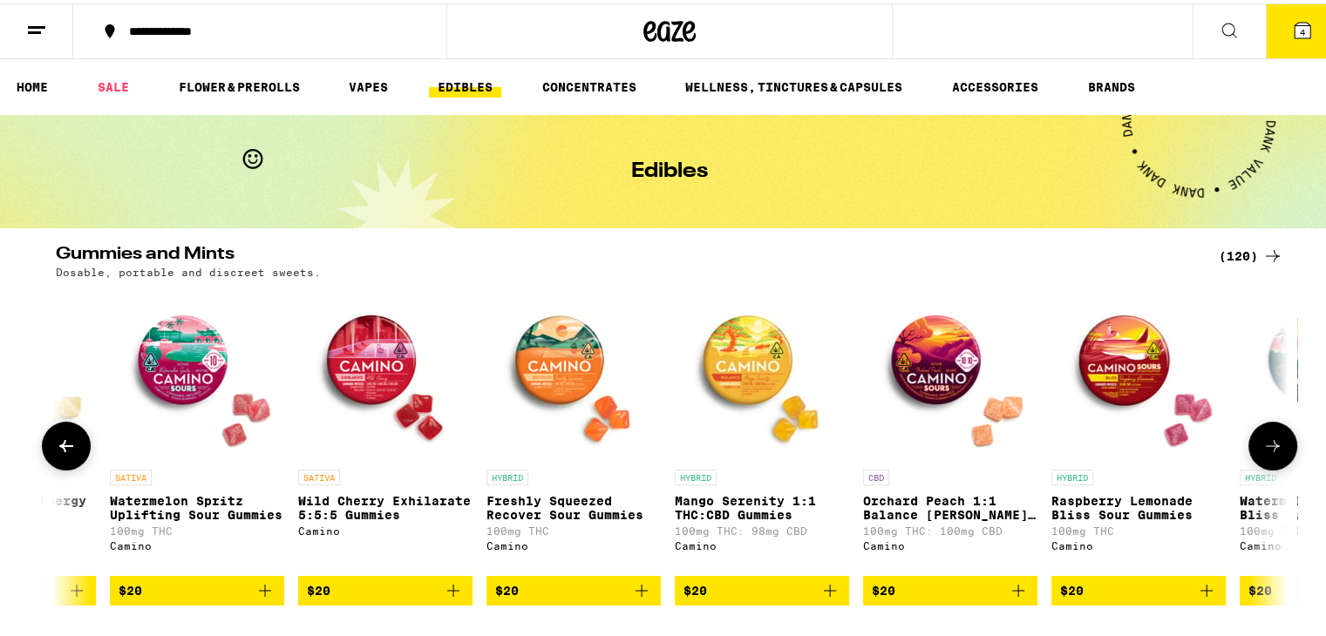
click at [64, 442] on icon at bounding box center [66, 442] width 21 height 21
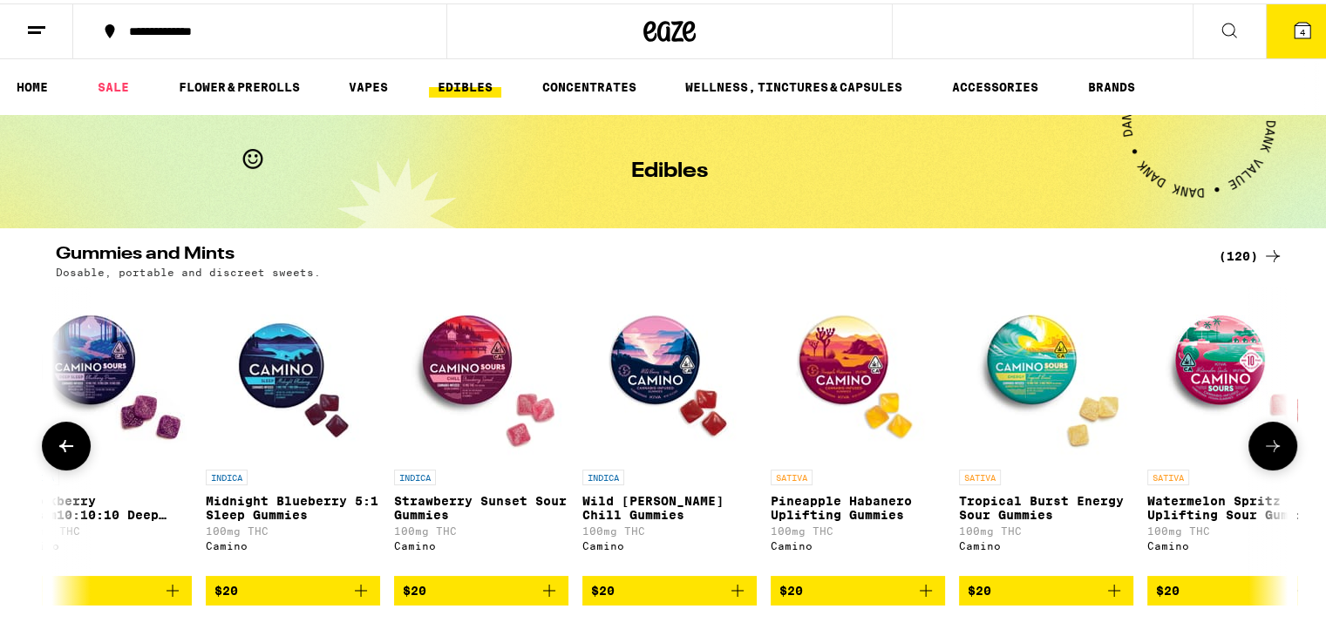
click at [64, 442] on icon at bounding box center [66, 442] width 21 height 21
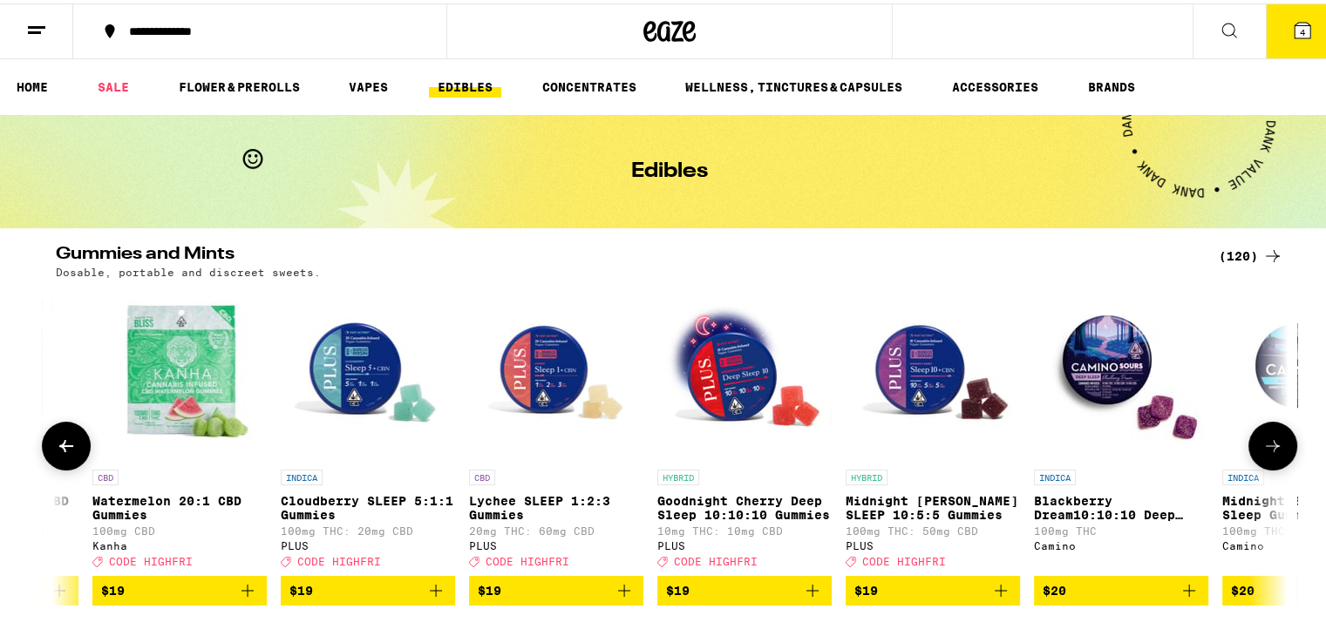
scroll to position [0, 11427]
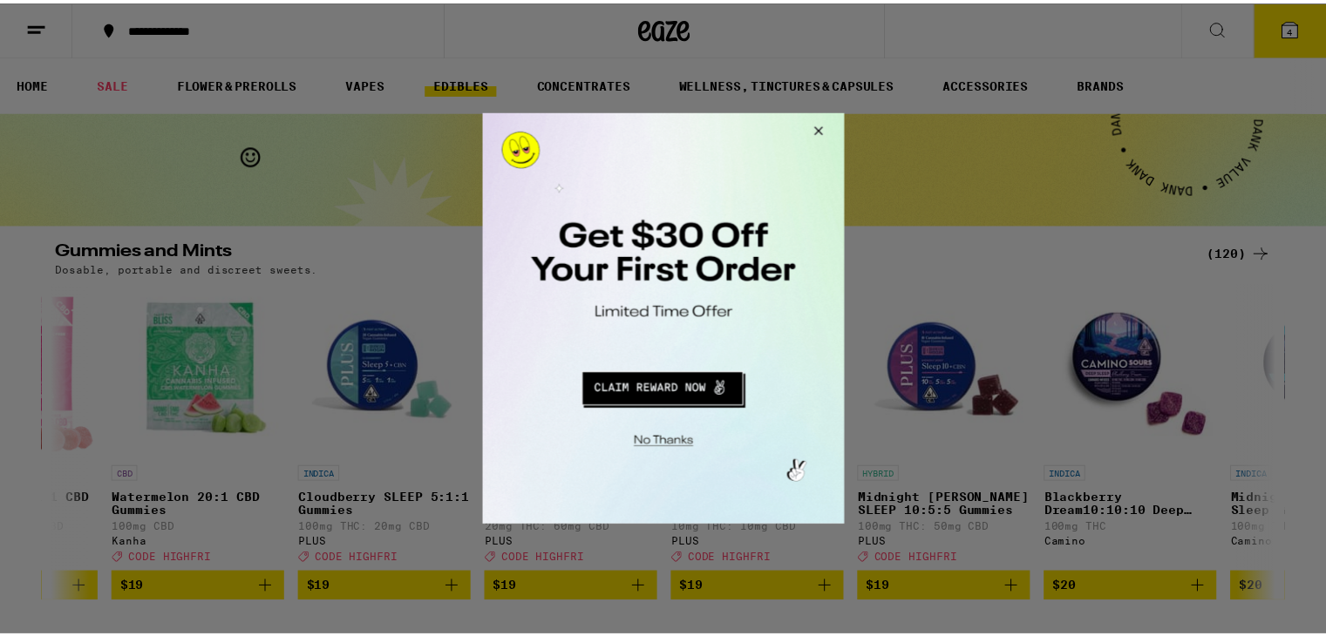
drag, startPoint x: 818, startPoint y: 132, endPoint x: 1399, endPoint y: 221, distance: 588.2
click at [818, 132] on button "Close Modal" at bounding box center [818, 133] width 47 height 42
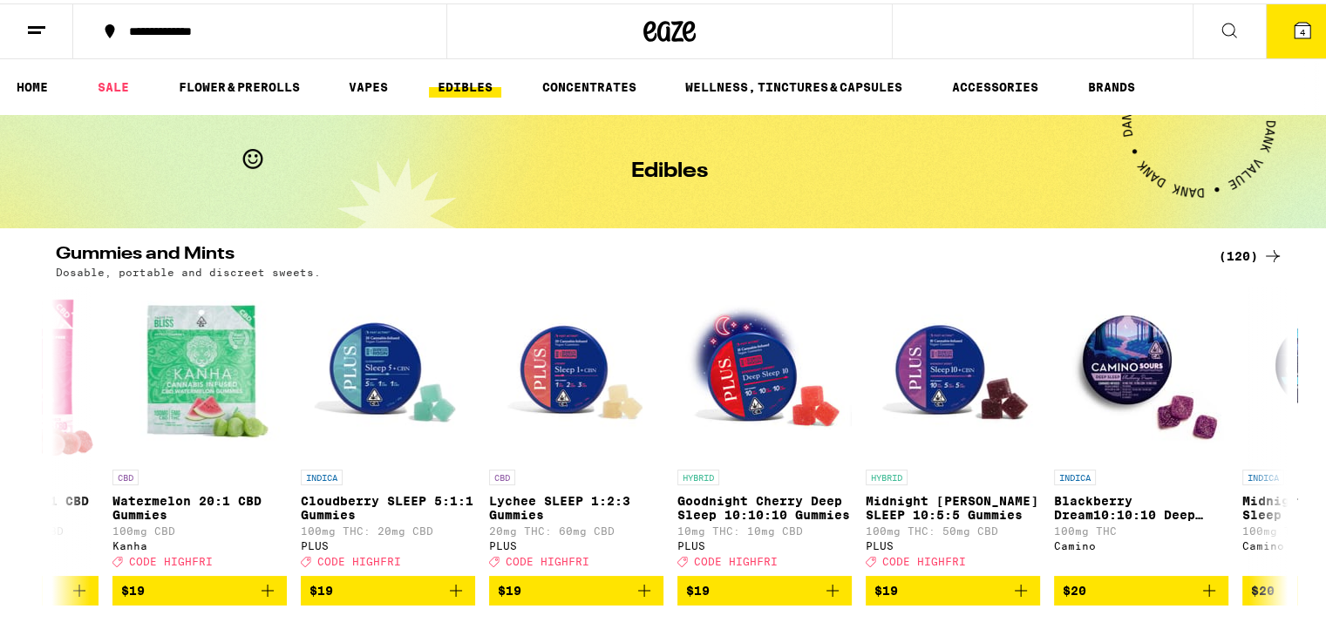
click at [1294, 30] on icon at bounding box center [1302, 27] width 16 height 16
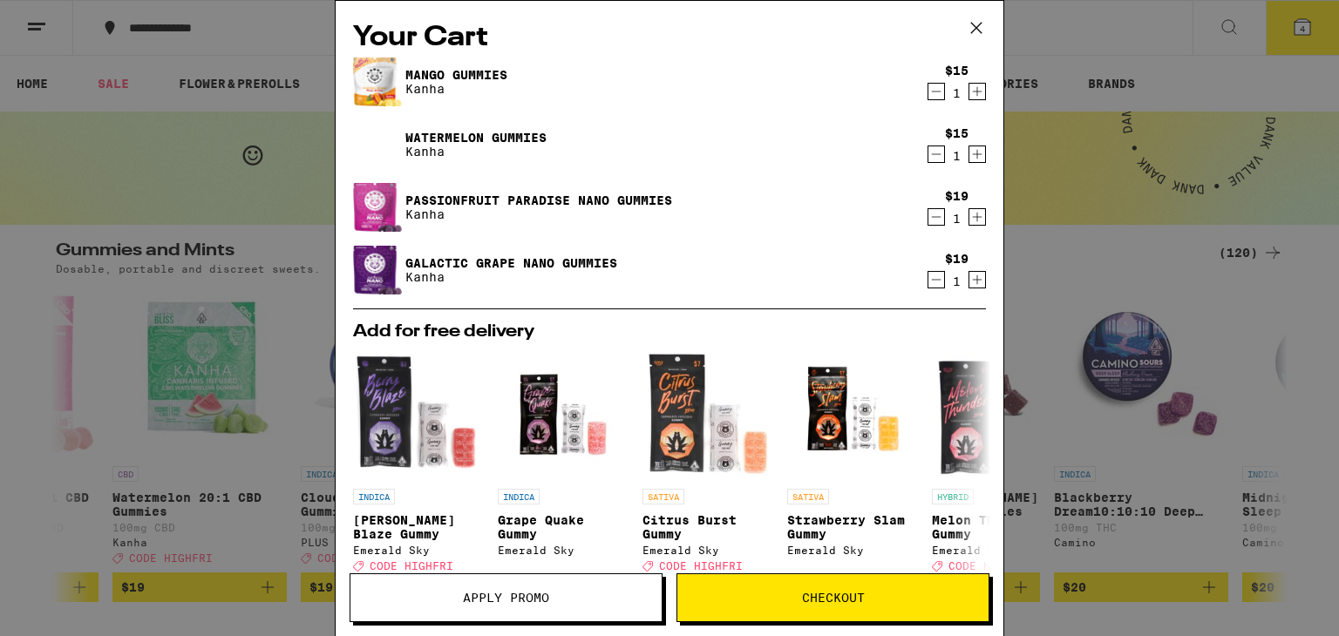
click at [928, 95] on icon "Decrement" at bounding box center [936, 91] width 16 height 21
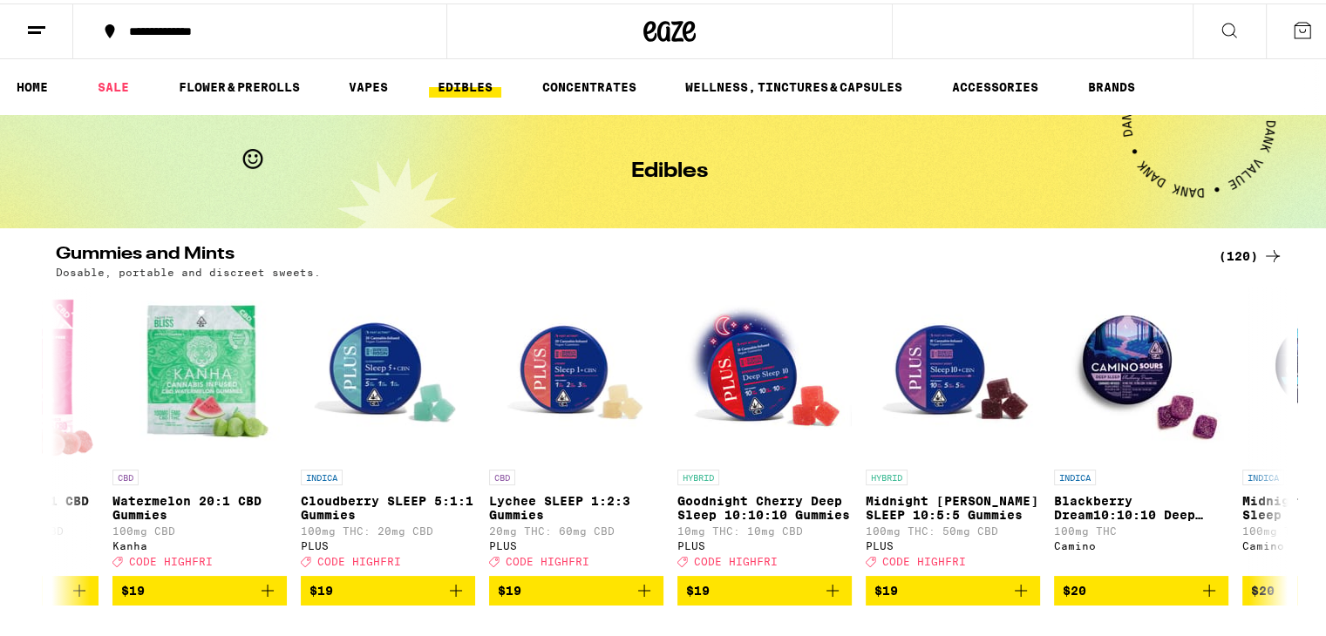
click at [1294, 26] on icon at bounding box center [1302, 27] width 16 height 16
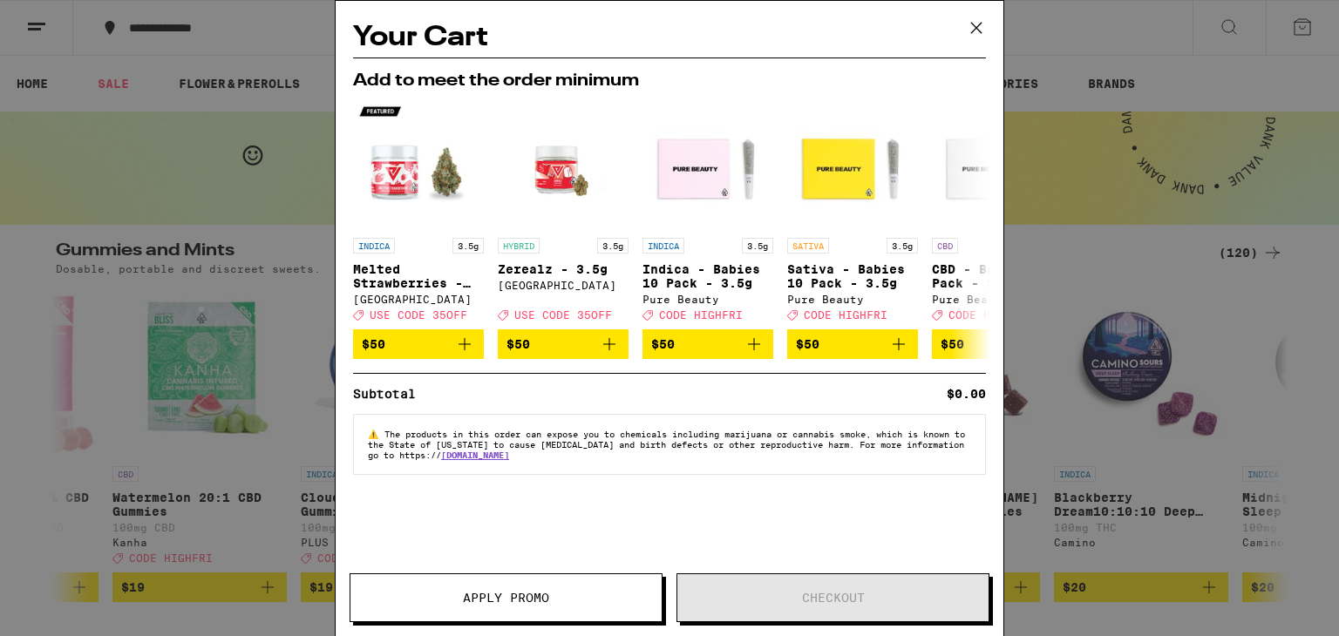
click at [973, 18] on icon at bounding box center [976, 28] width 26 height 26
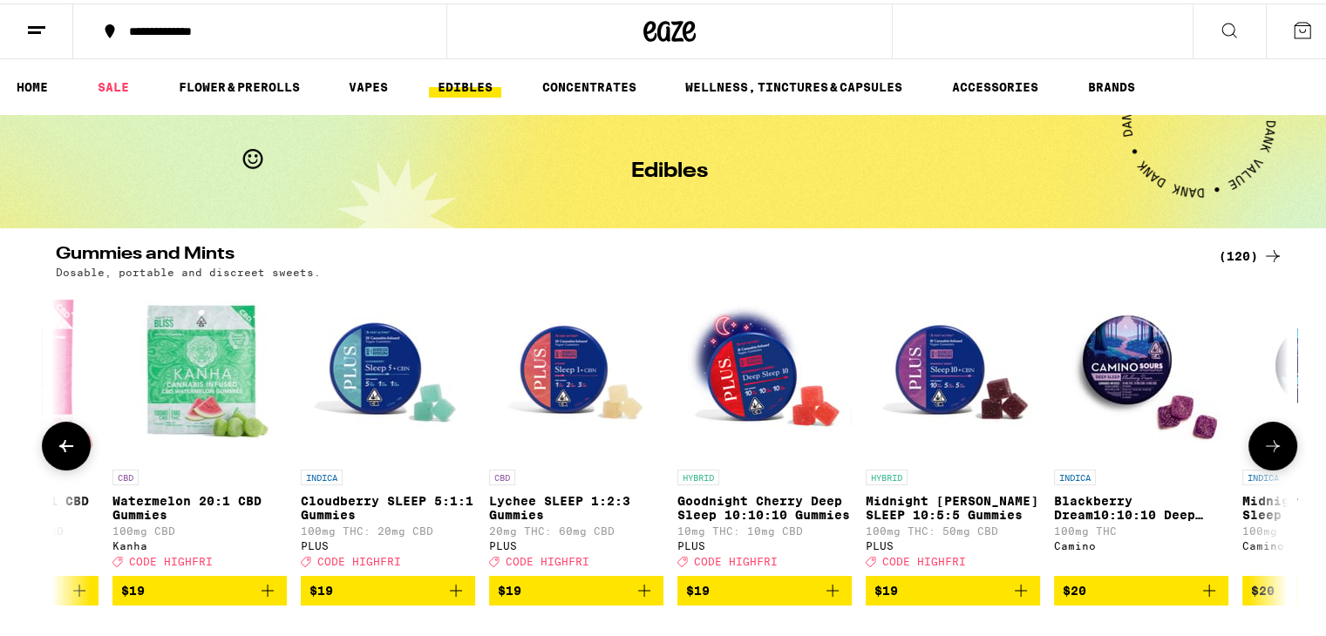
click at [48, 458] on button at bounding box center [66, 442] width 49 height 49
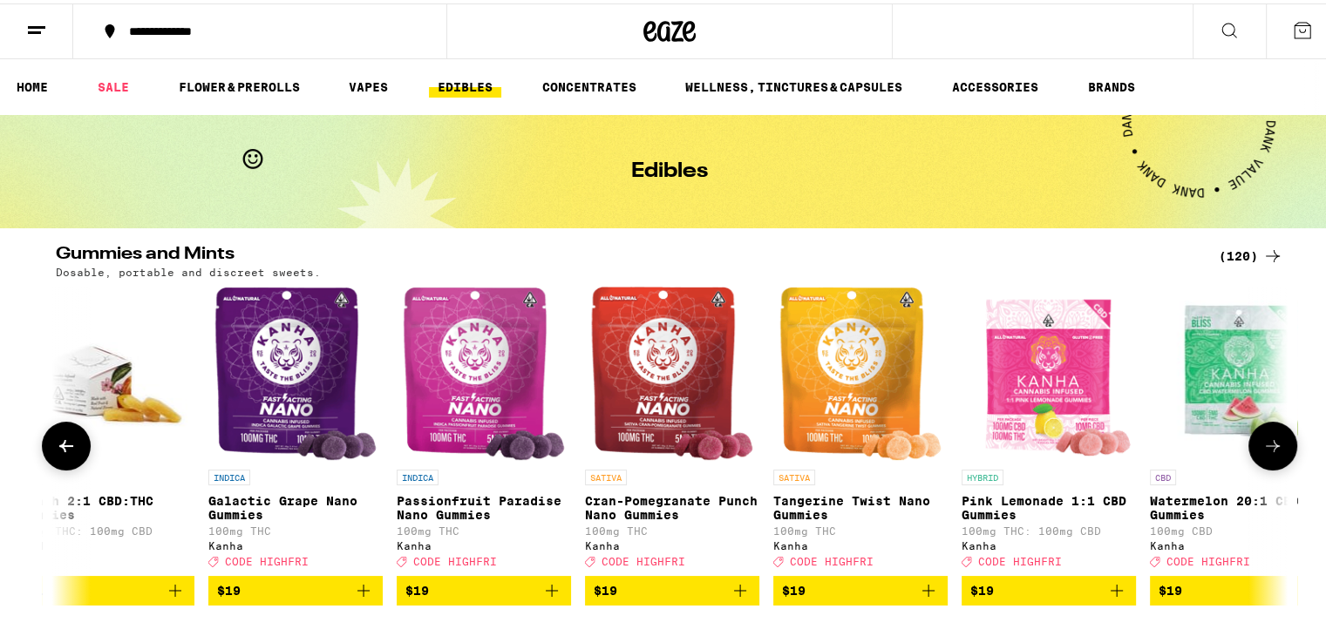
click at [48, 458] on button at bounding box center [66, 442] width 49 height 49
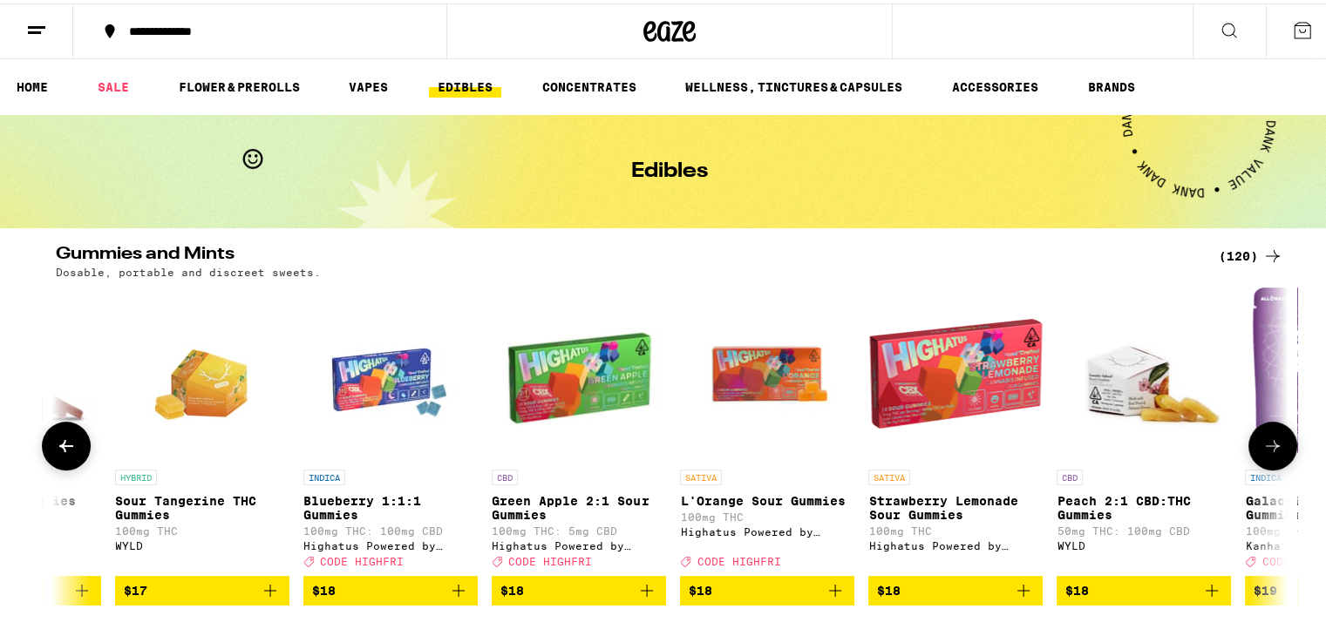
click at [1268, 453] on icon at bounding box center [1272, 442] width 21 height 21
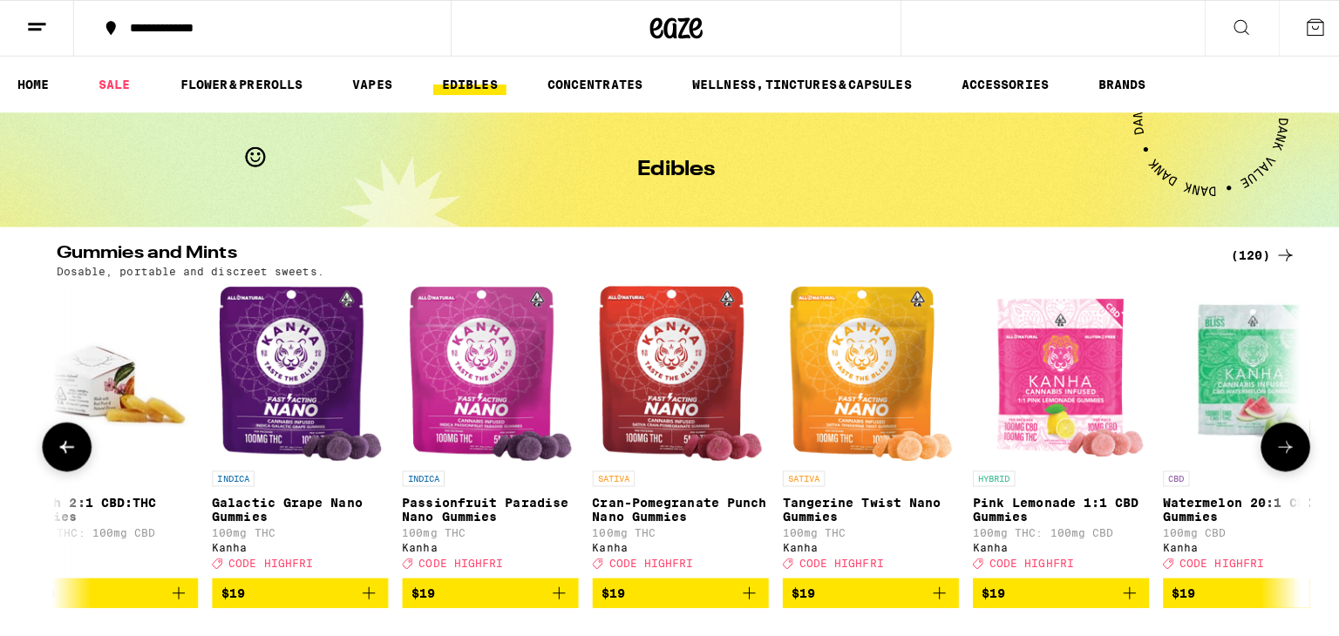
scroll to position [0, 10391]
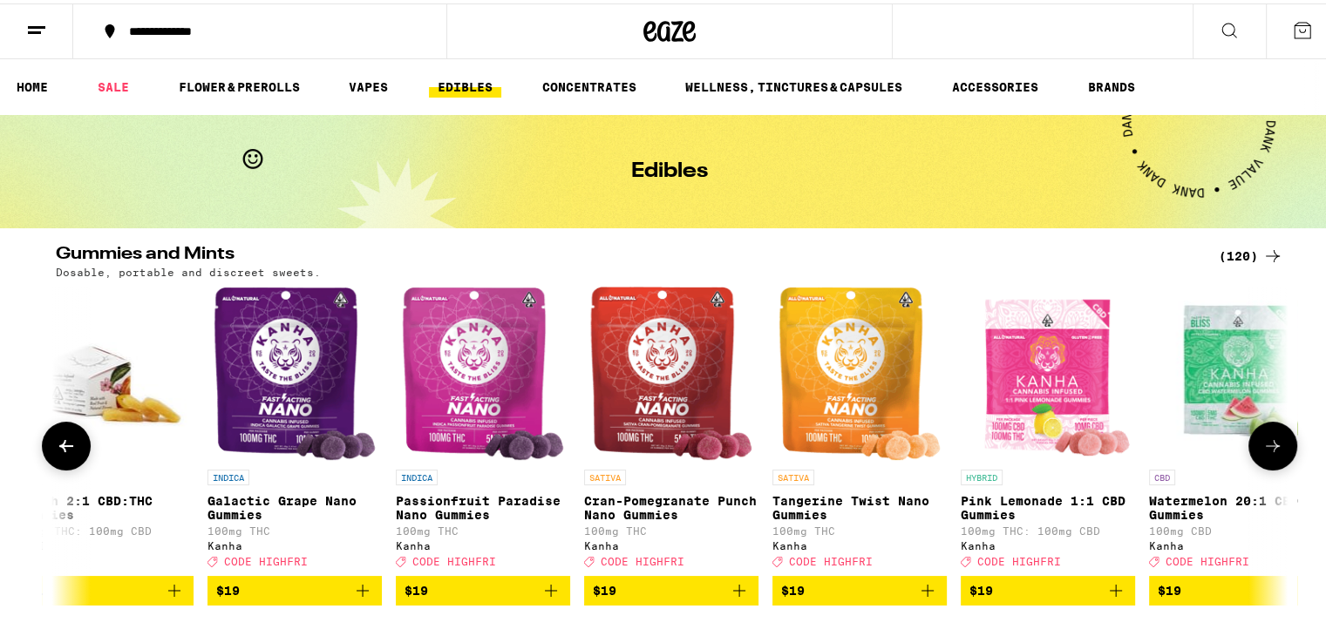
click at [257, 373] on img "Open page for Galactic Grape Nano Gummies from Kanha" at bounding box center [295, 370] width 163 height 174
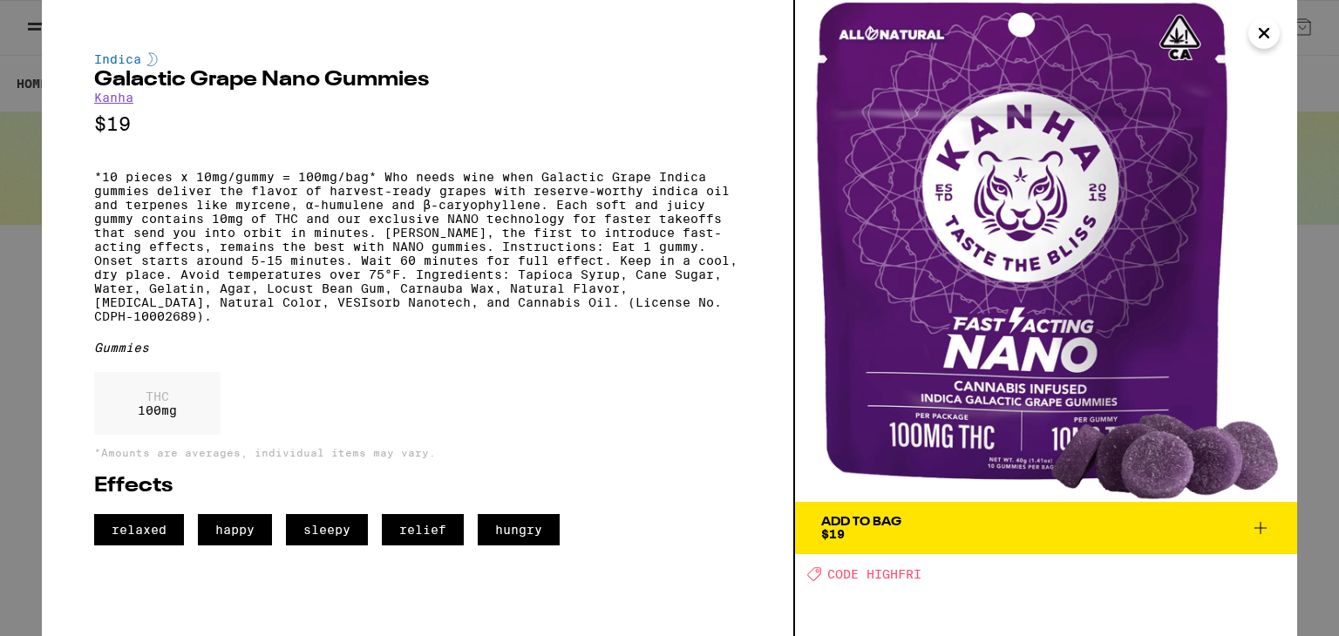
click at [923, 510] on button "Add To Bag $19" at bounding box center [1046, 528] width 502 height 52
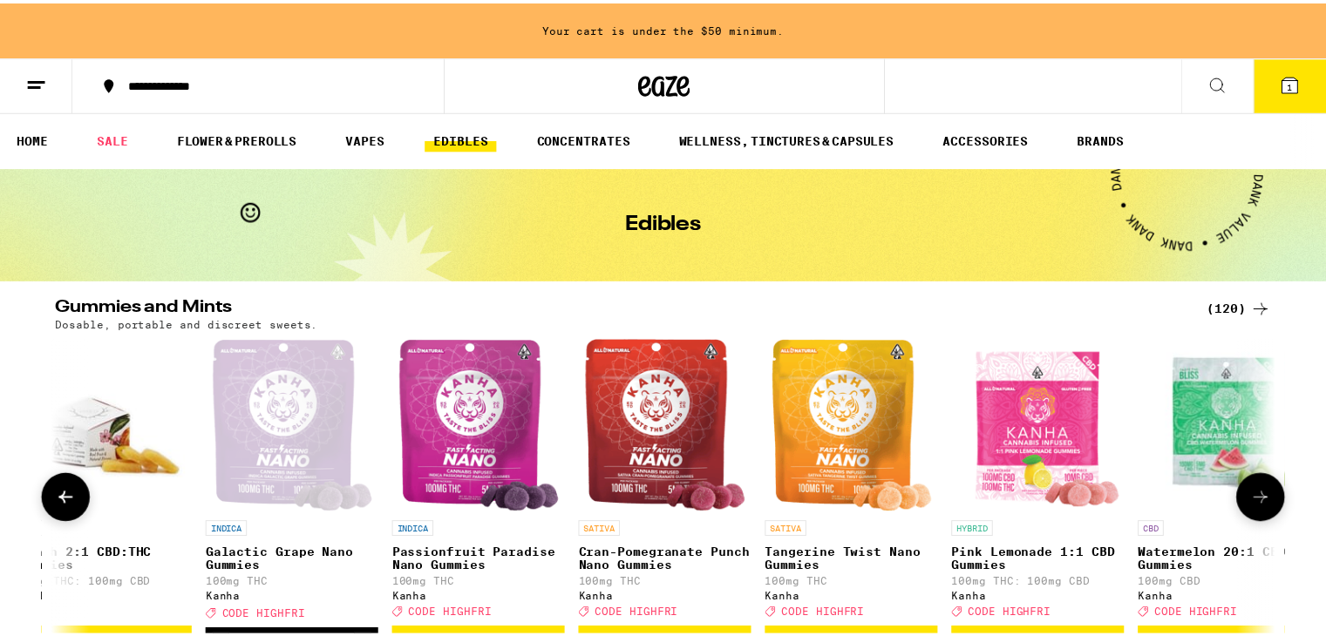
scroll to position [6, 0]
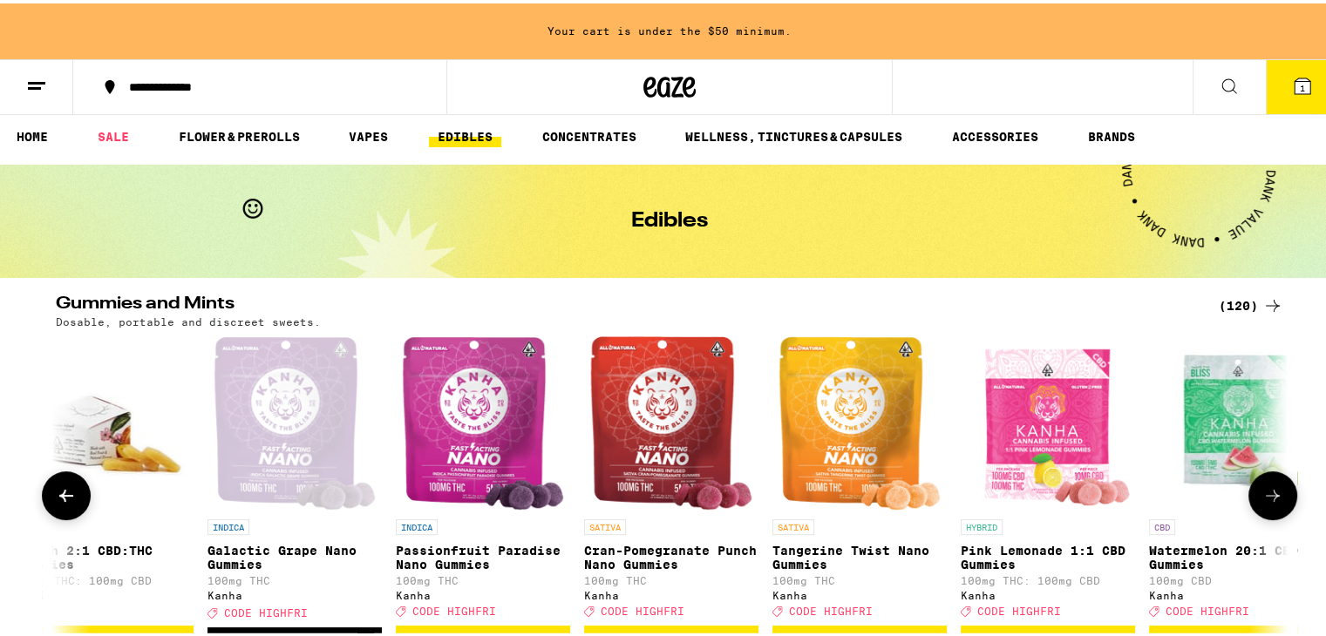
click at [485, 417] on img "Open page for Passionfruit Paradise Nano Gummies from Kanha" at bounding box center [483, 420] width 163 height 174
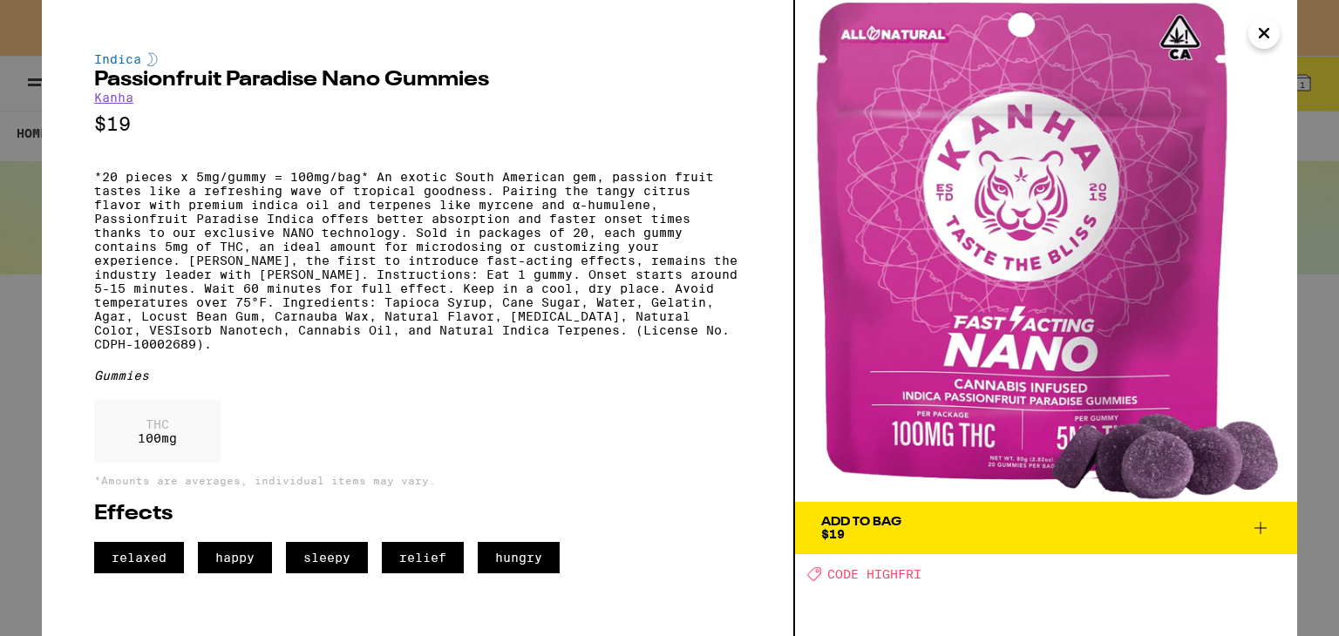
click at [1021, 537] on span "Add To Bag $19" at bounding box center [1046, 528] width 450 height 24
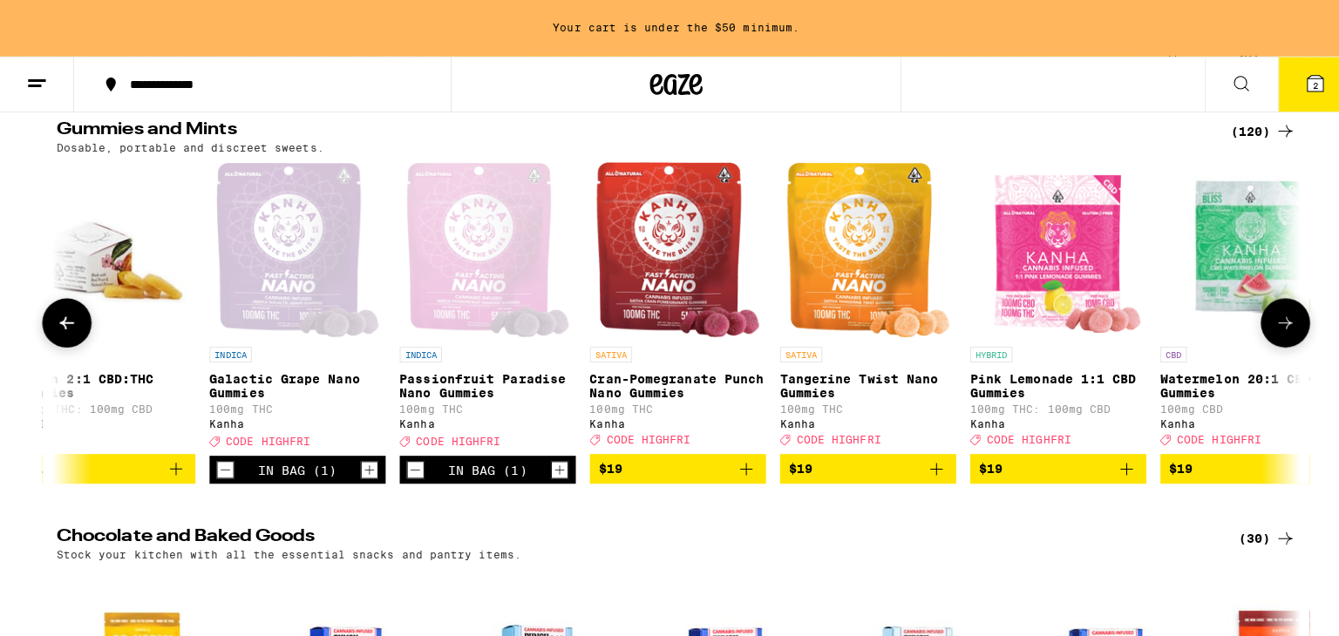
scroll to position [180, 0]
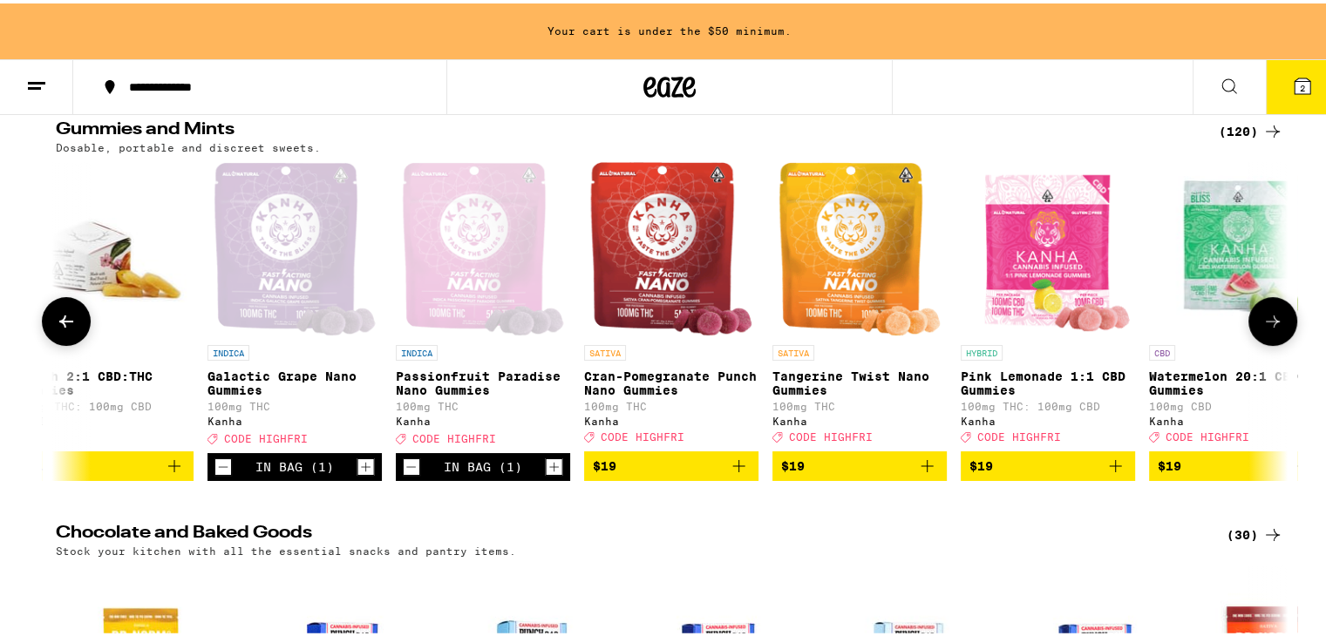
click at [1039, 268] on img "Open page for Pink Lemonade 1:1 CBD Gummies from Kanha" at bounding box center [1047, 246] width 171 height 174
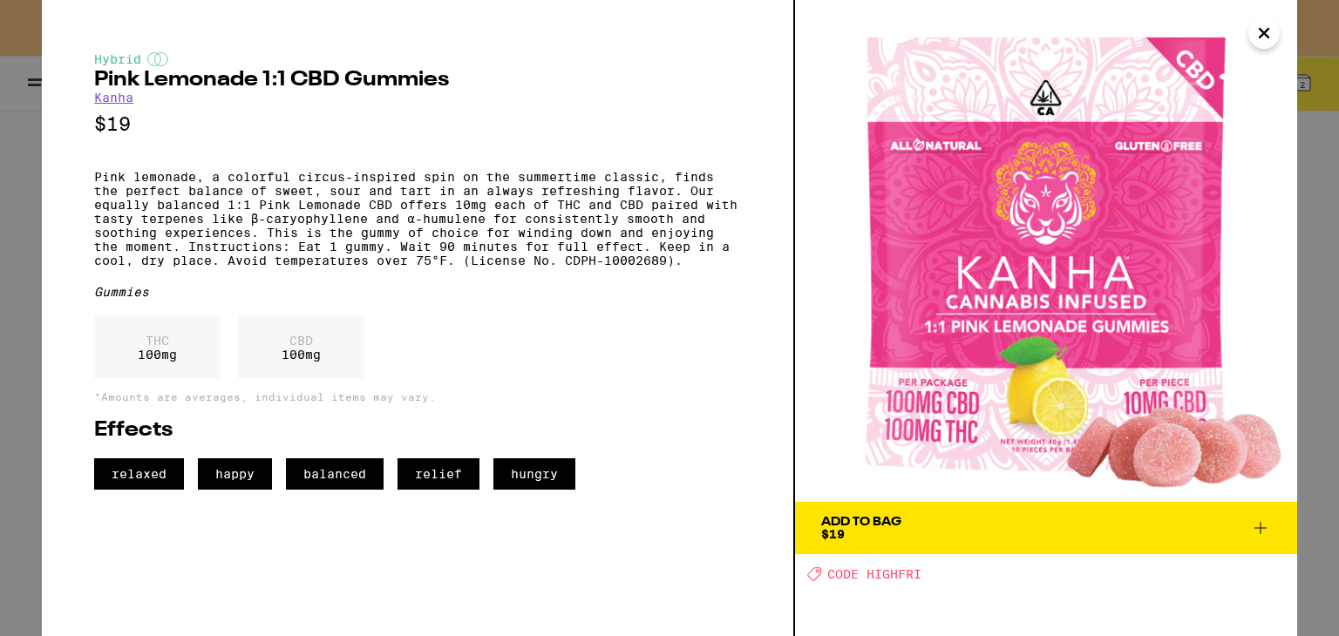
click at [1015, 527] on span "Add To Bag $19" at bounding box center [1046, 528] width 450 height 24
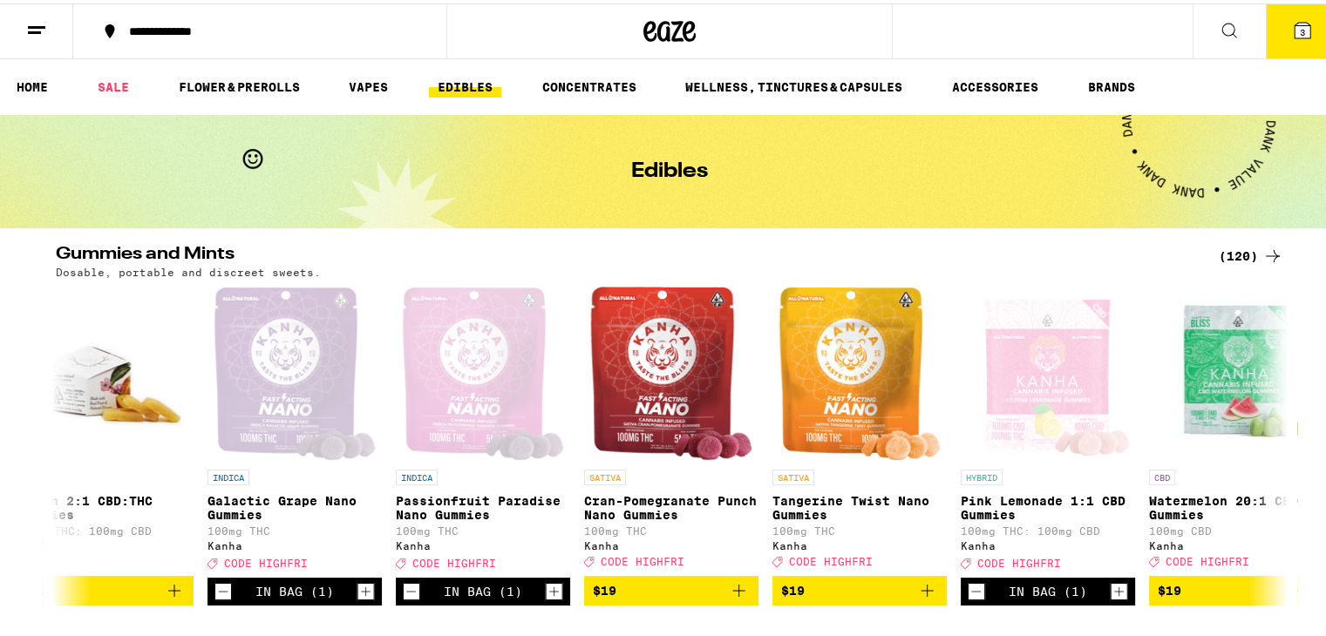
click at [1294, 23] on icon at bounding box center [1302, 27] width 16 height 16
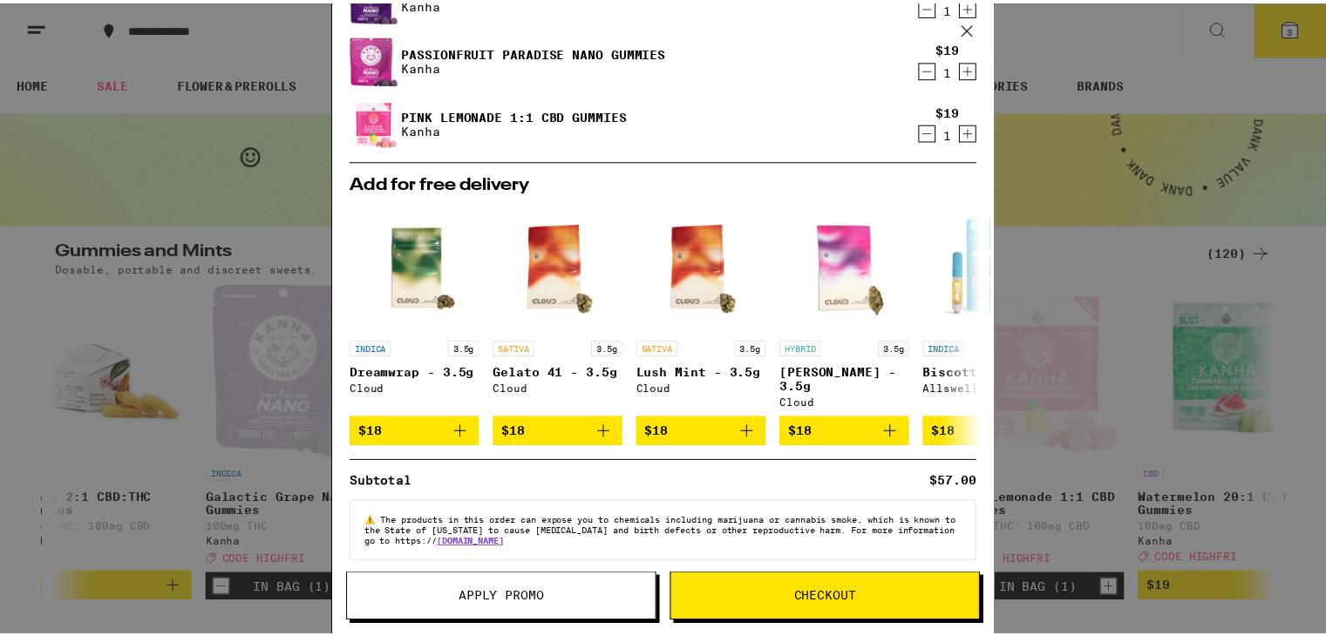
scroll to position [103, 0]
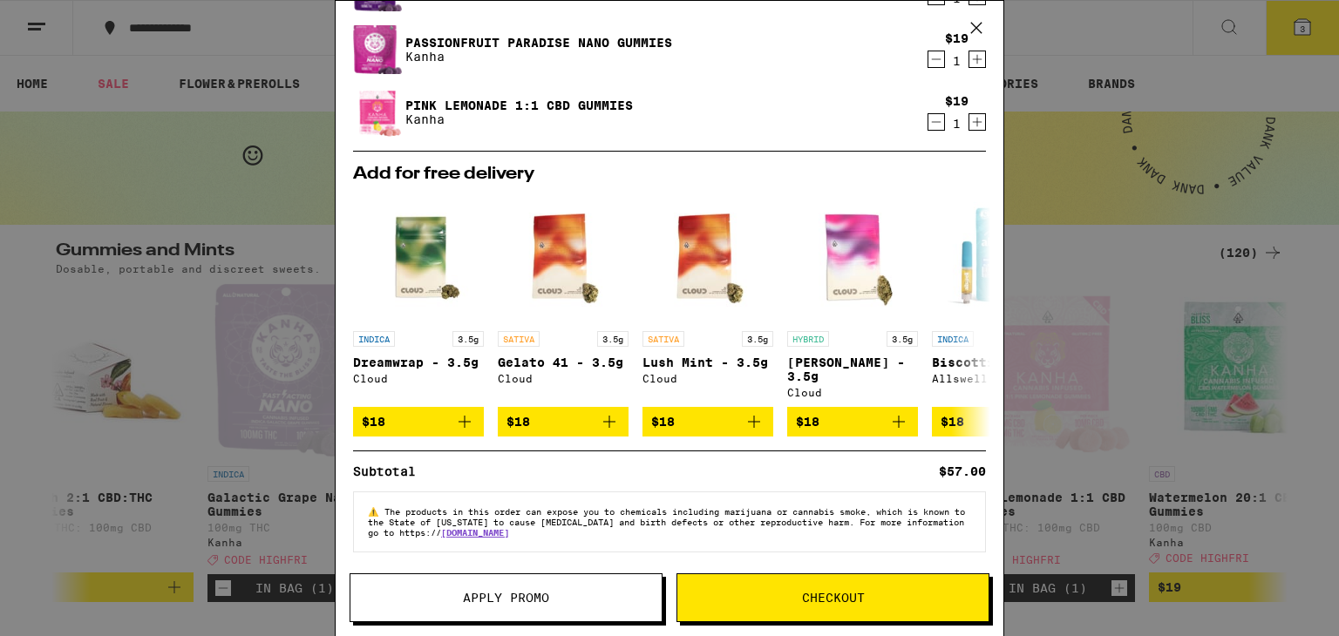
click at [825, 594] on span "Checkout" at bounding box center [833, 598] width 63 height 12
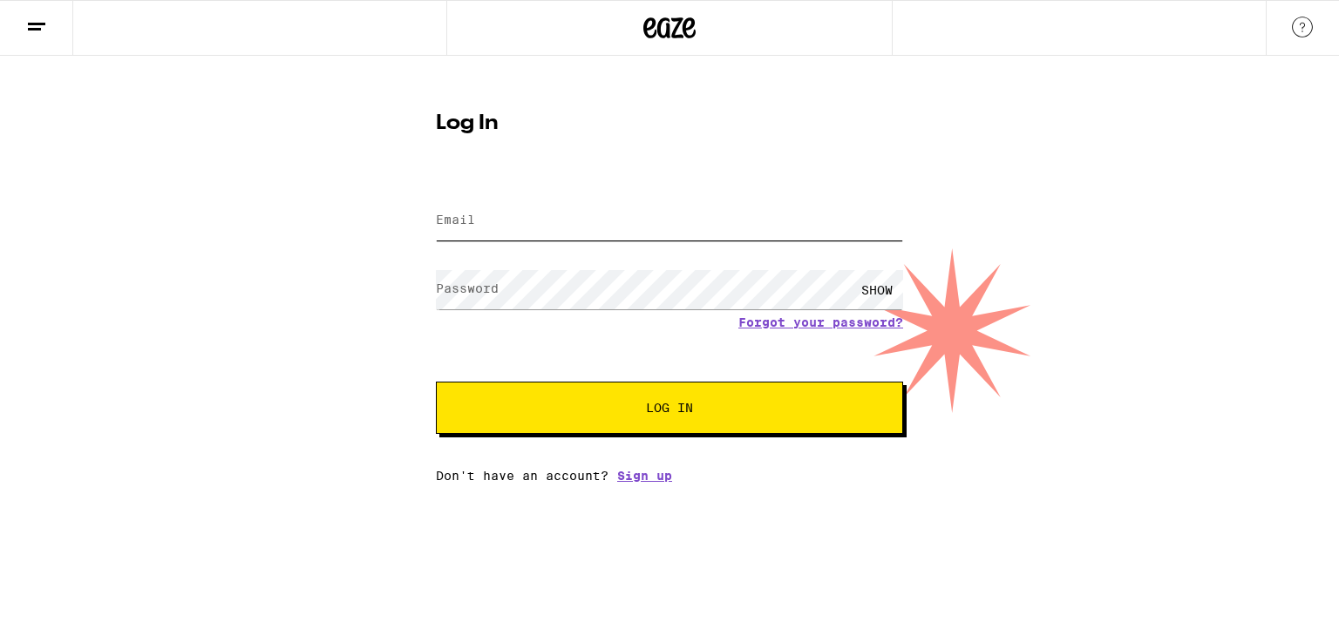
click at [544, 211] on input "Email" at bounding box center [669, 220] width 467 height 39
type input "[PERSON_NAME][EMAIL_ADDRESS][PERSON_NAME][PERSON_NAME][DOMAIN_NAME]"
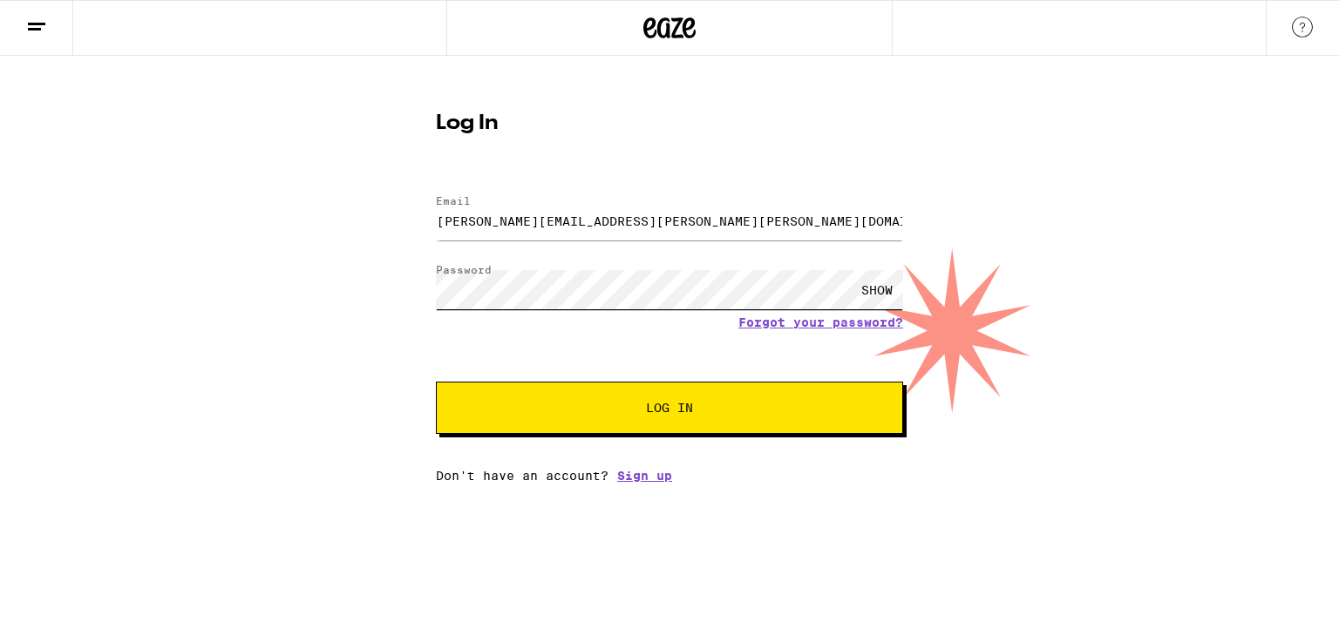
click at [436, 382] on button "Log In" at bounding box center [669, 408] width 467 height 52
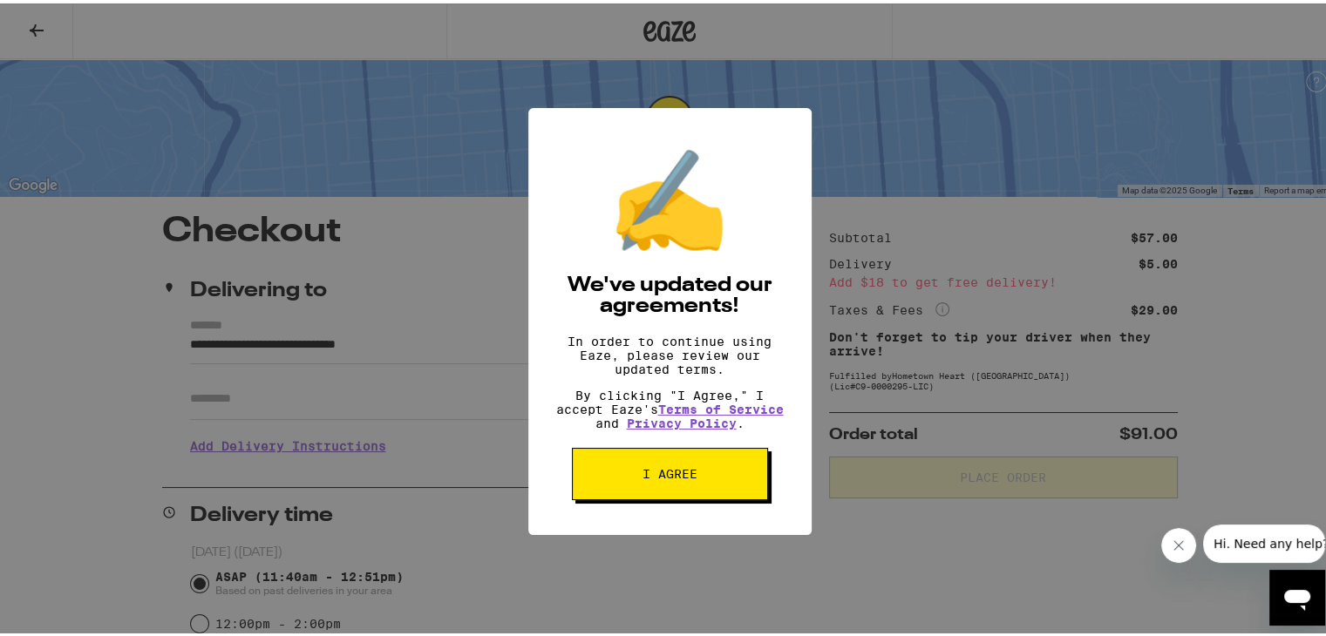
click at [683, 477] on span "I agree" at bounding box center [669, 471] width 55 height 12
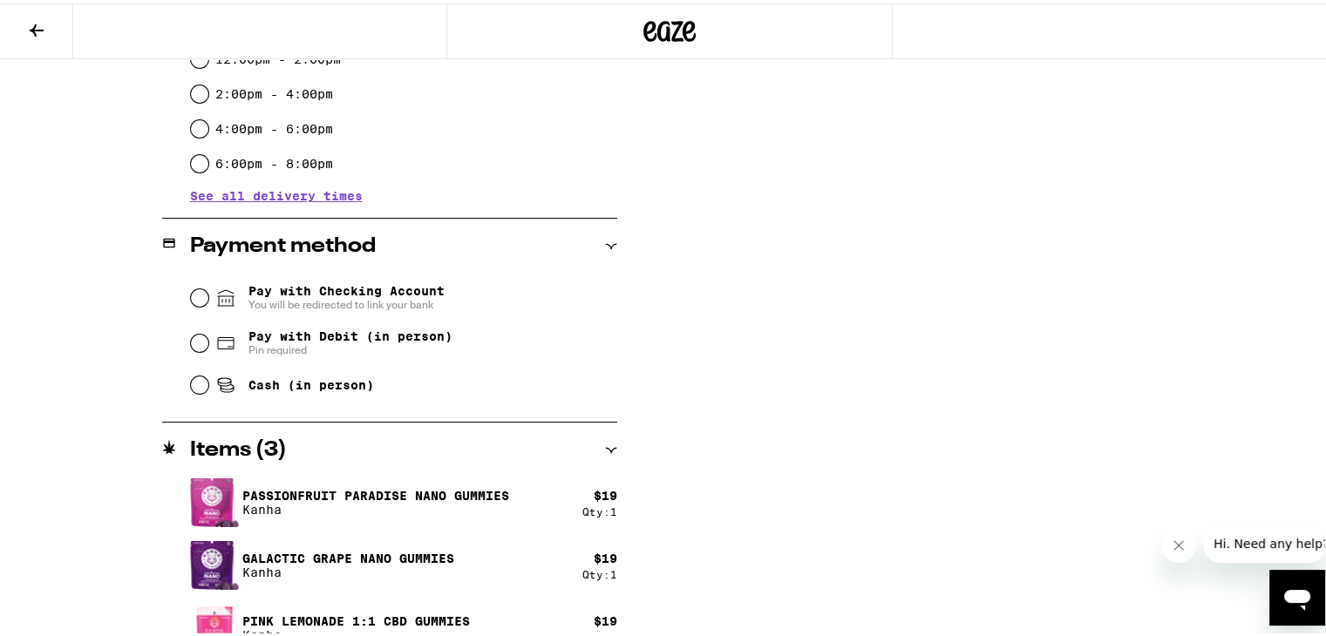
scroll to position [593, 0]
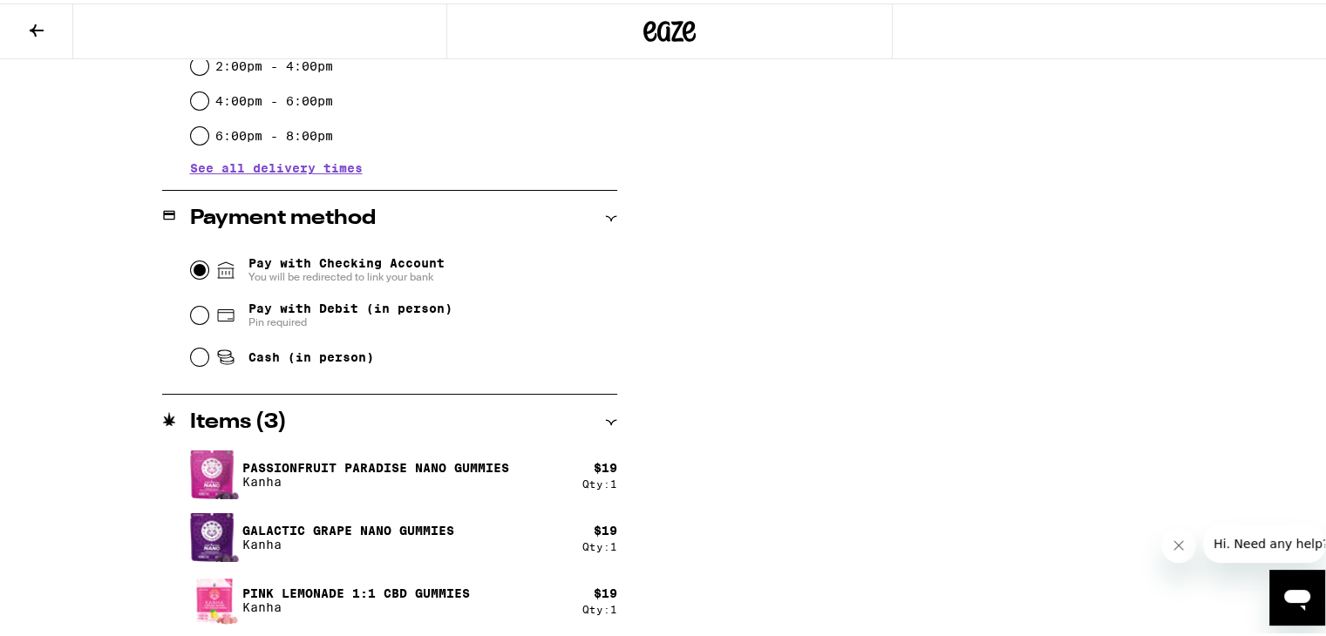
click at [195, 268] on input "Pay with Checking Account You will be redirected to link your bank" at bounding box center [199, 266] width 17 height 17
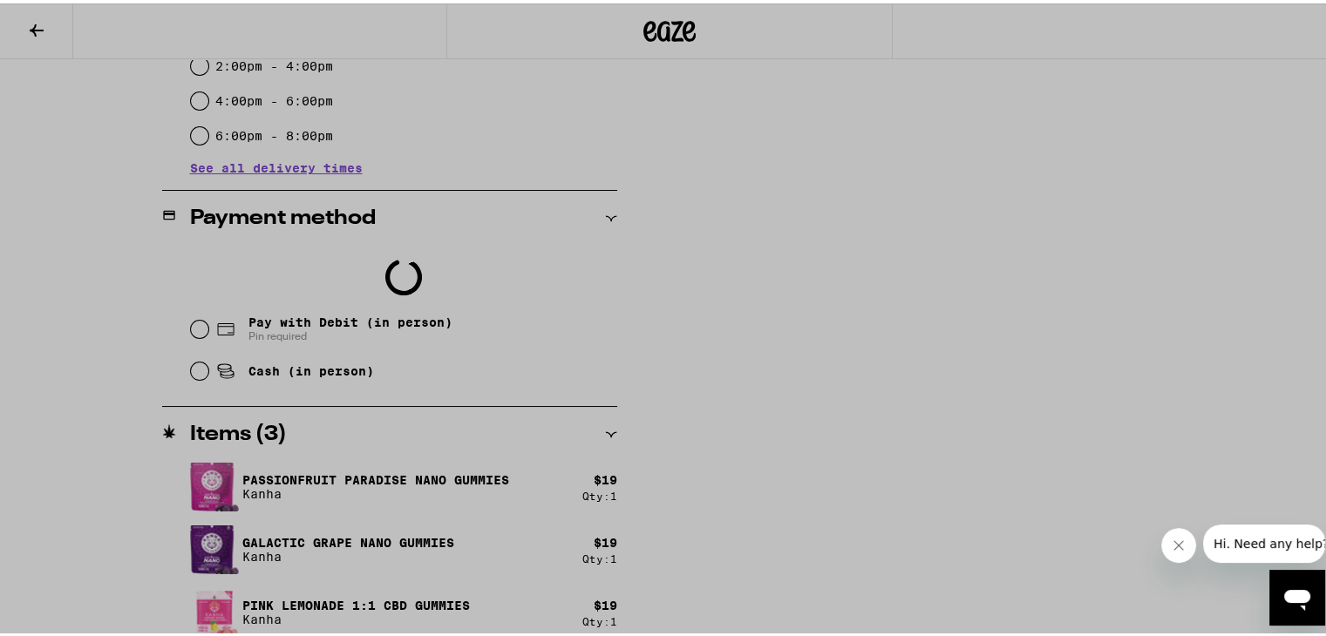
click at [973, 425] on div at bounding box center [669, 318] width 1339 height 636
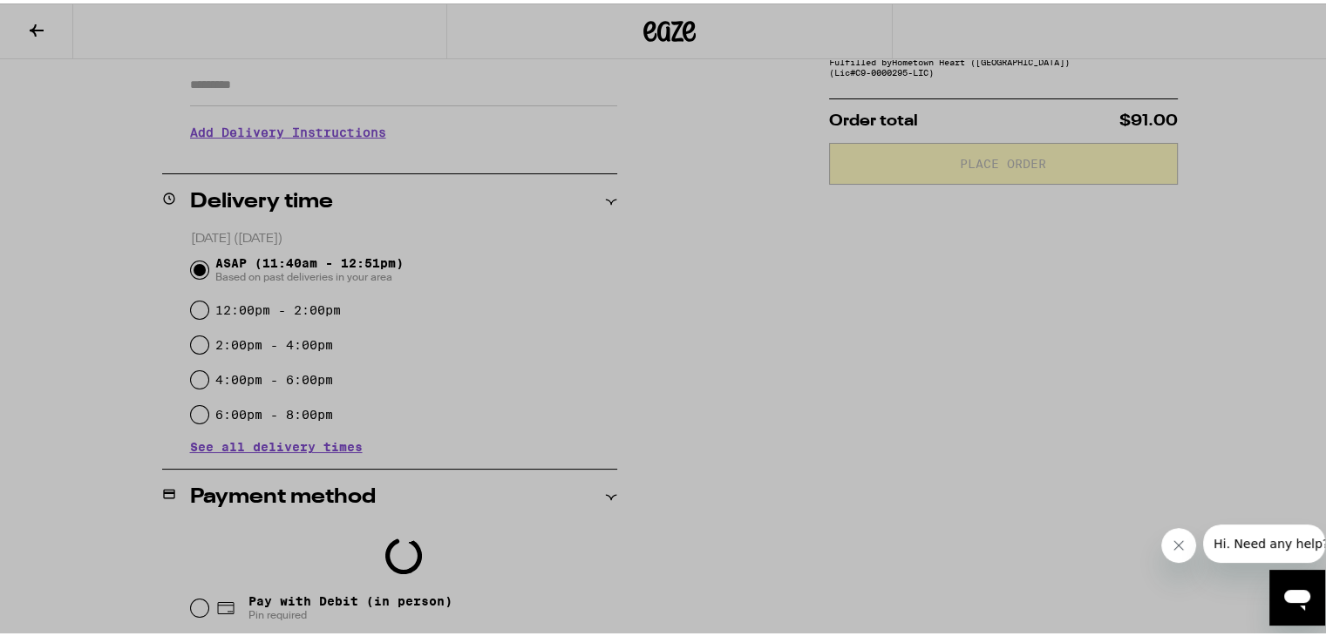
scroll to position [255, 0]
